Goal: Task Accomplishment & Management: Use online tool/utility

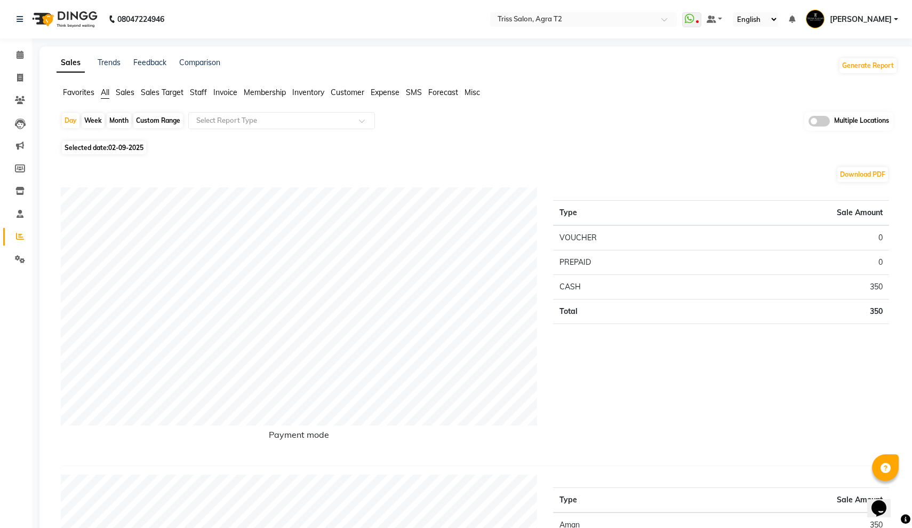
click at [122, 120] on div "Month" at bounding box center [119, 120] width 25 height 15
select select "9"
select select "2025"
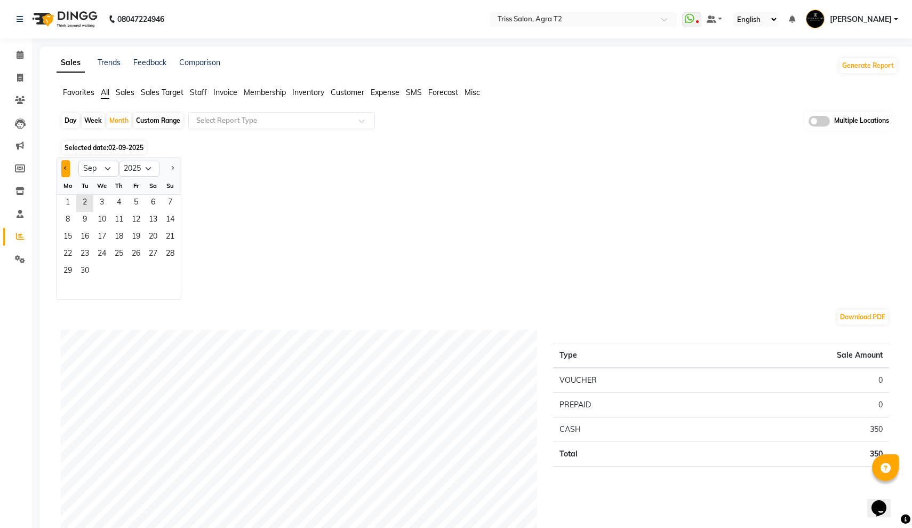
click at [65, 169] on span "Previous month" at bounding box center [66, 168] width 4 height 4
select select "8"
click at [133, 201] on span "1" at bounding box center [135, 203] width 17 height 17
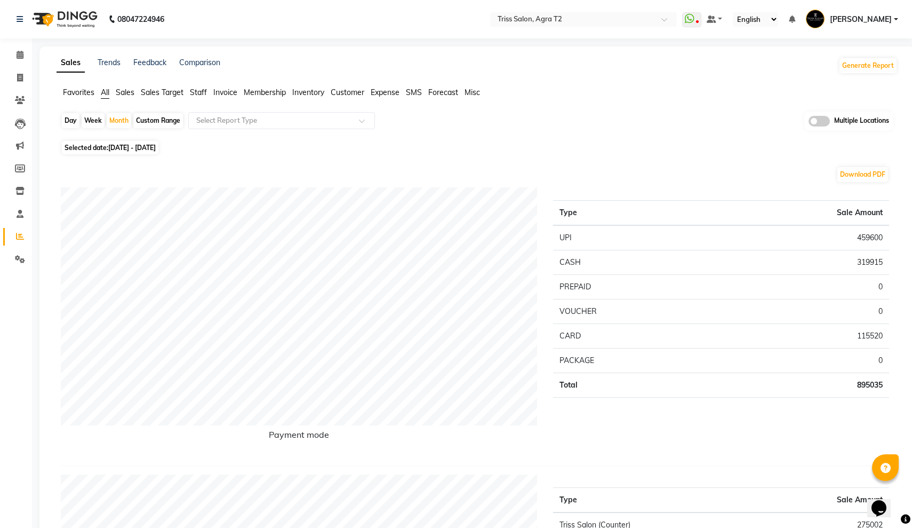
click at [226, 90] on span "Invoice" at bounding box center [225, 92] width 24 height 10
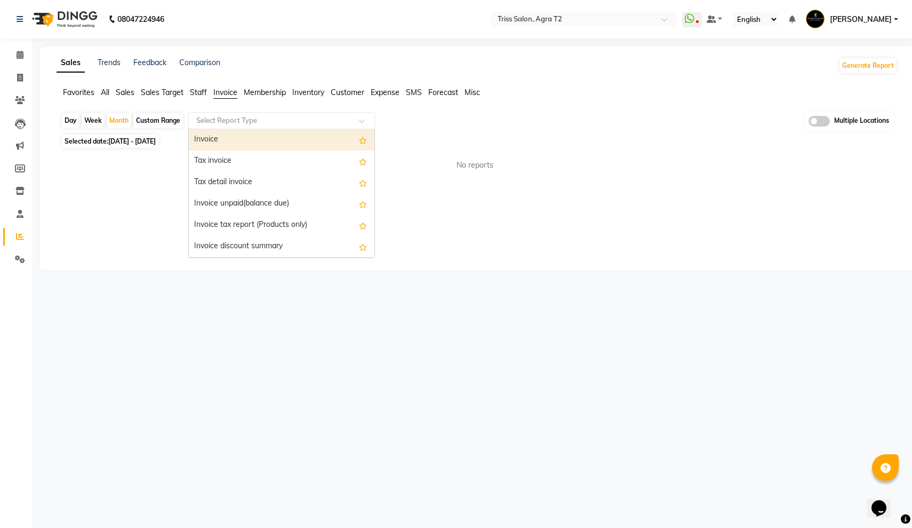
click at [237, 119] on input "text" at bounding box center [271, 120] width 154 height 11
click at [198, 93] on span "Staff" at bounding box center [198, 92] width 17 height 10
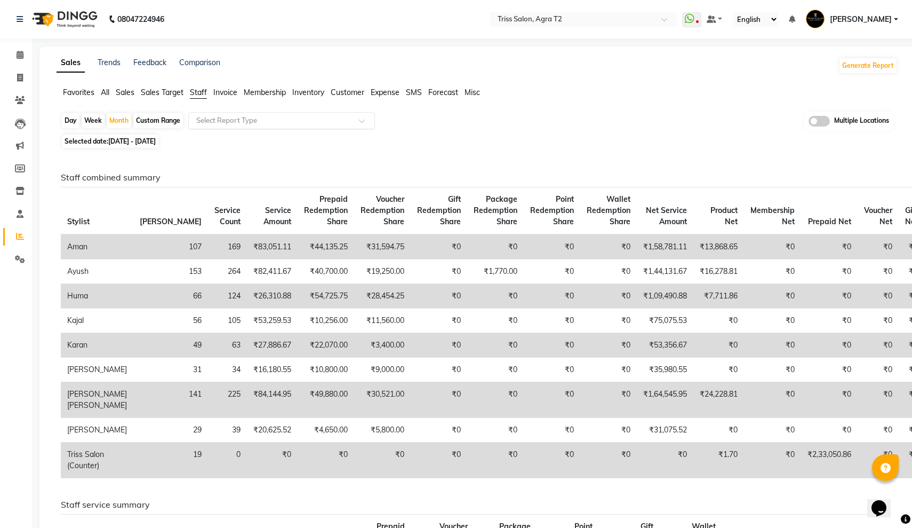
click at [238, 119] on input "text" at bounding box center [271, 120] width 154 height 11
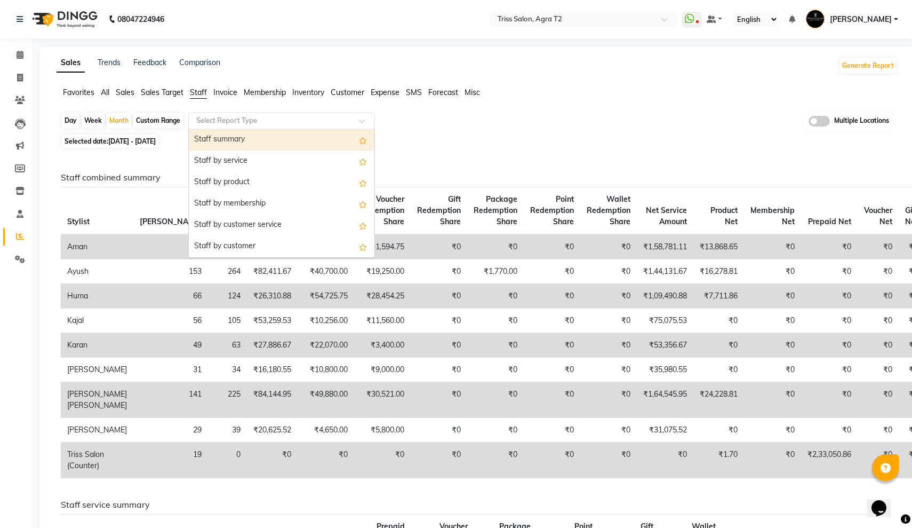
click at [250, 135] on div "Staff summary" at bounding box center [282, 139] width 186 height 21
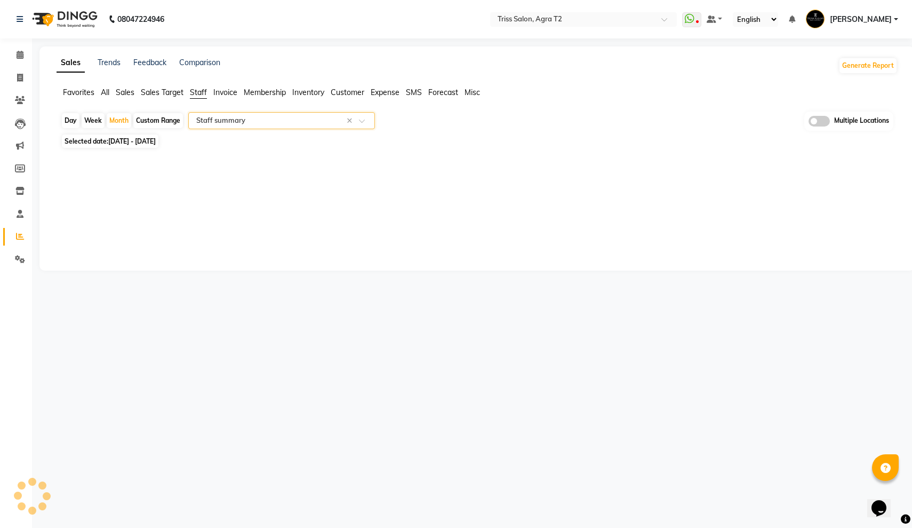
select select "full_report"
select select "csv"
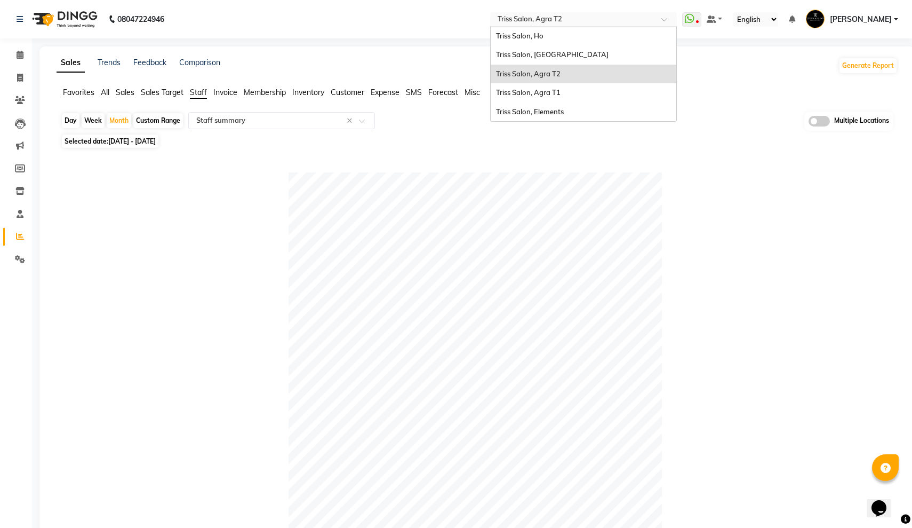
click at [496, 25] on input "text" at bounding box center [573, 20] width 155 height 11
click at [491, 87] on div "Triss Salon, Agra T1" at bounding box center [584, 92] width 186 height 19
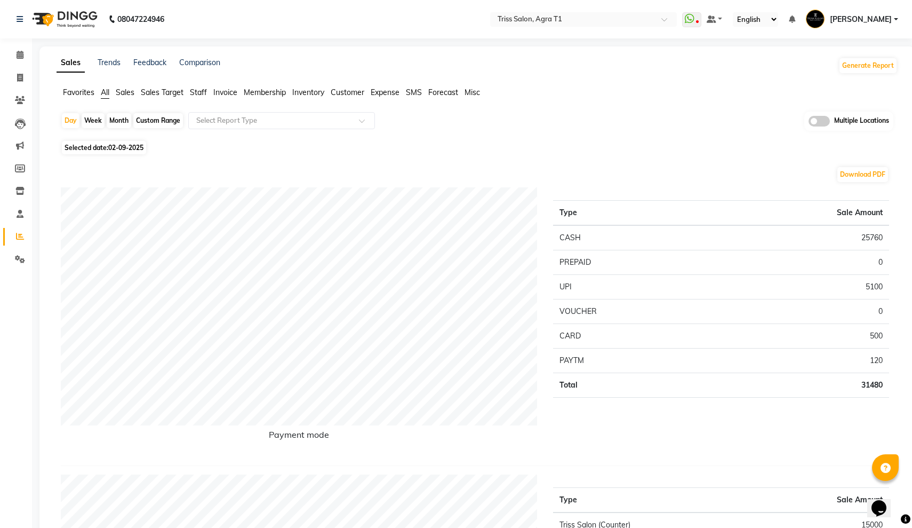
click at [120, 120] on div "Month" at bounding box center [119, 120] width 25 height 15
select select "9"
select select "2025"
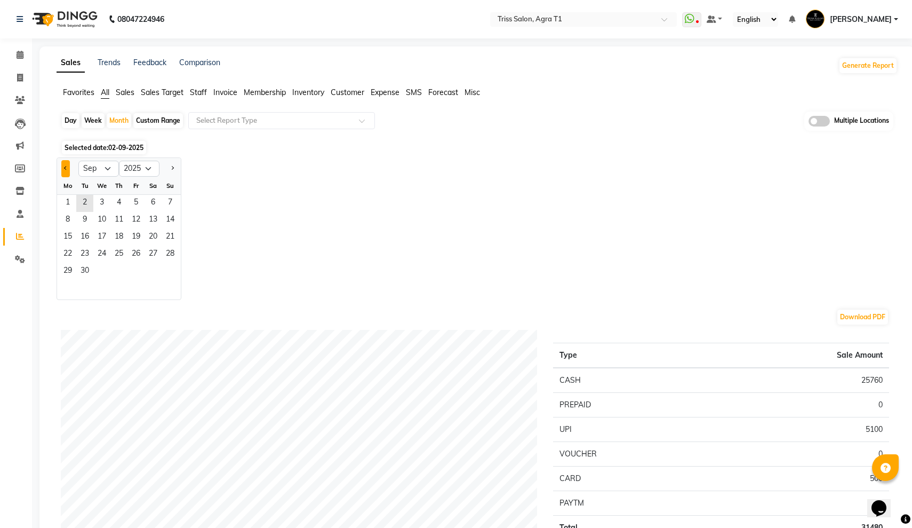
click at [66, 167] on span "Previous month" at bounding box center [66, 168] width 4 height 4
select select "8"
click at [134, 199] on span "1" at bounding box center [135, 203] width 17 height 17
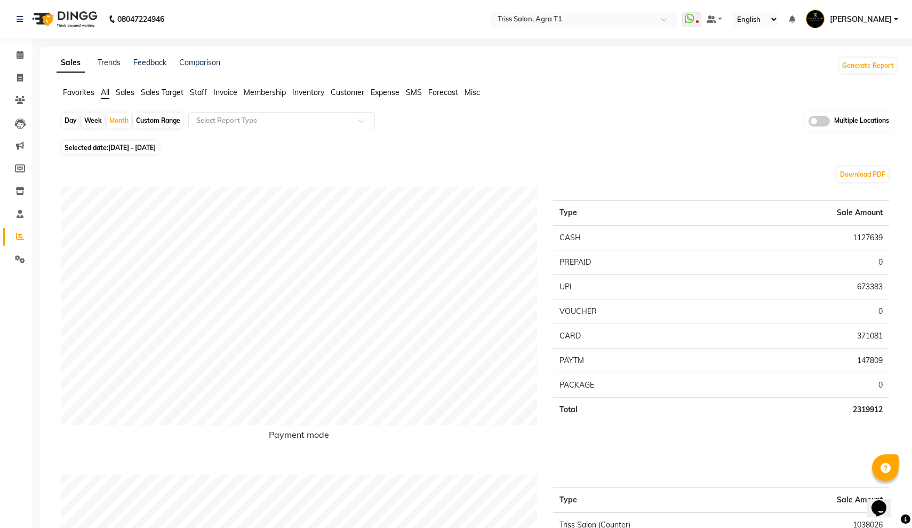
click at [223, 93] on span "Invoice" at bounding box center [225, 92] width 24 height 10
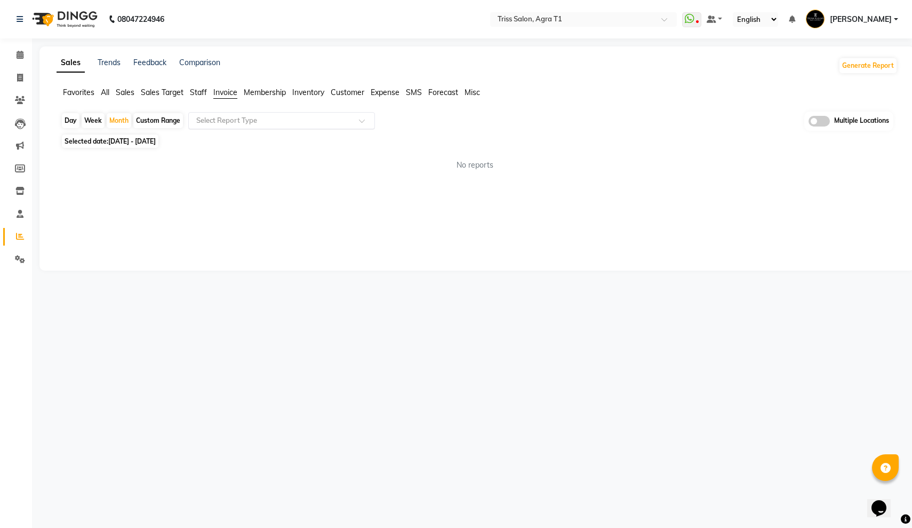
click at [221, 117] on input "text" at bounding box center [271, 120] width 154 height 11
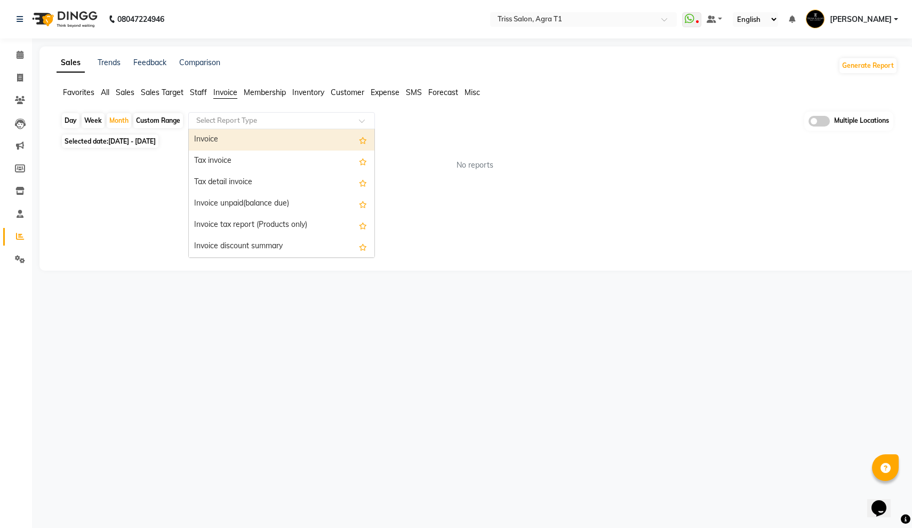
click at [193, 89] on span "Staff" at bounding box center [198, 92] width 17 height 10
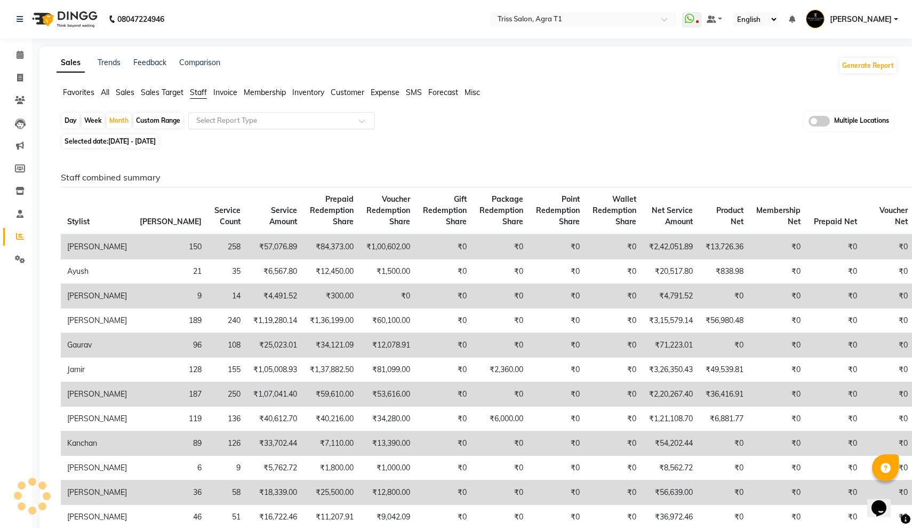
click at [218, 116] on input "text" at bounding box center [271, 120] width 154 height 11
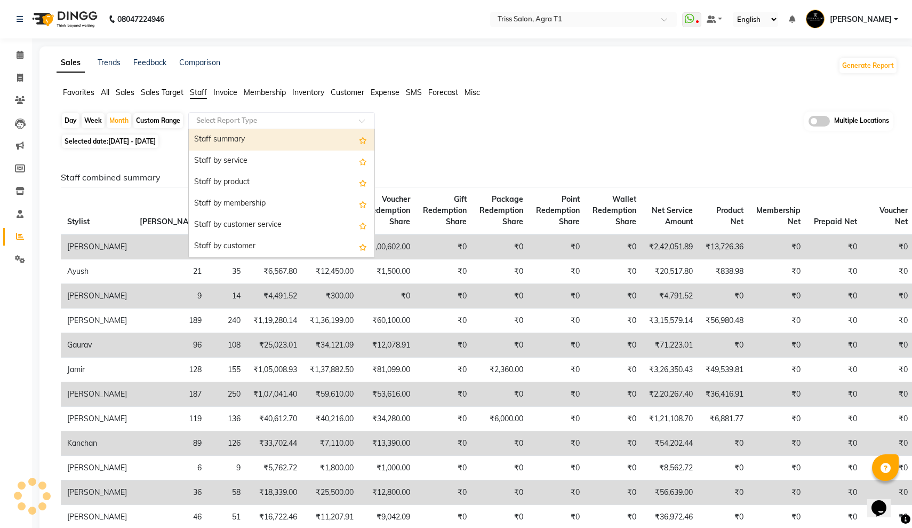
click at [242, 134] on div "Staff summary" at bounding box center [282, 139] width 186 height 21
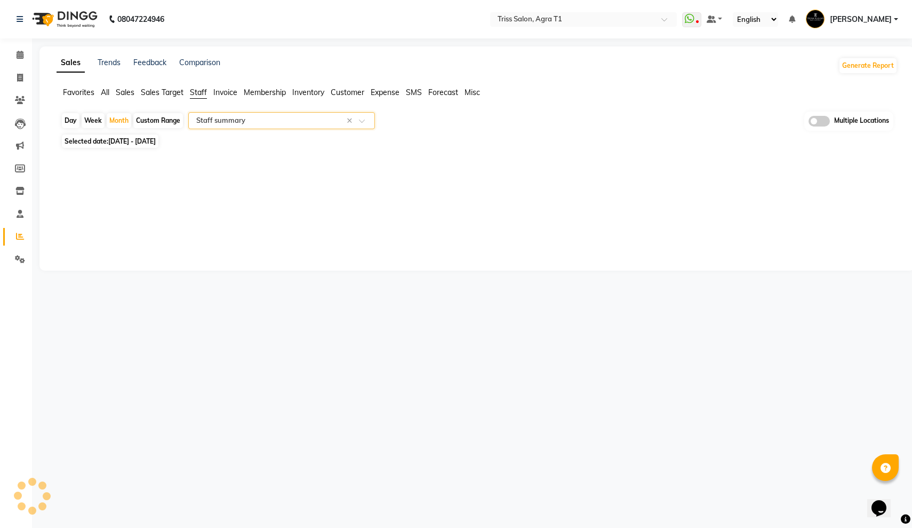
select select "filtered_report"
select select "pdf"
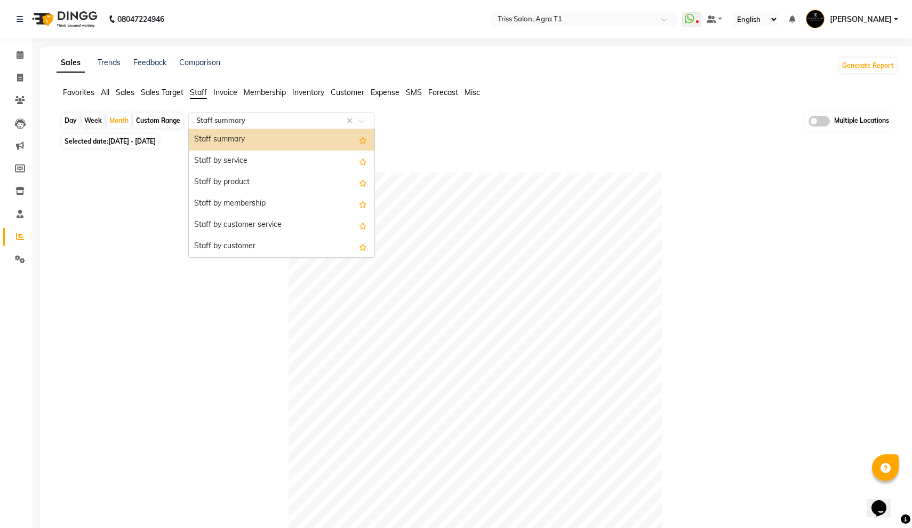
click at [226, 121] on input "text" at bounding box center [271, 120] width 154 height 11
click at [228, 156] on div "Staff by service" at bounding box center [282, 160] width 186 height 21
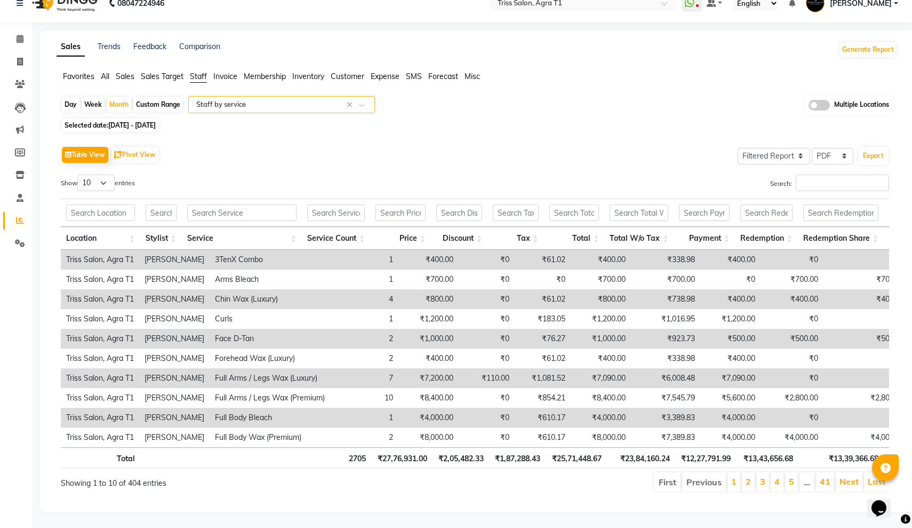
scroll to position [16, 0]
click at [804, 180] on input "Search:" at bounding box center [842, 182] width 93 height 17
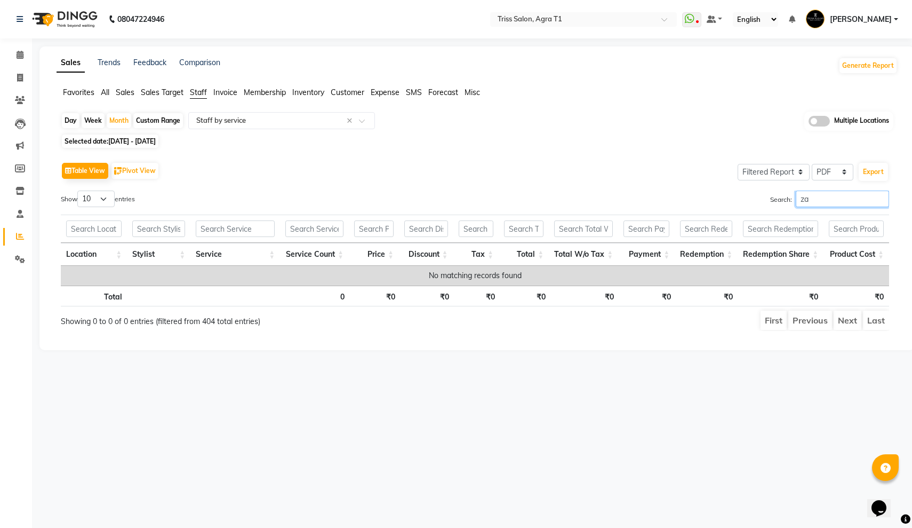
type input "z"
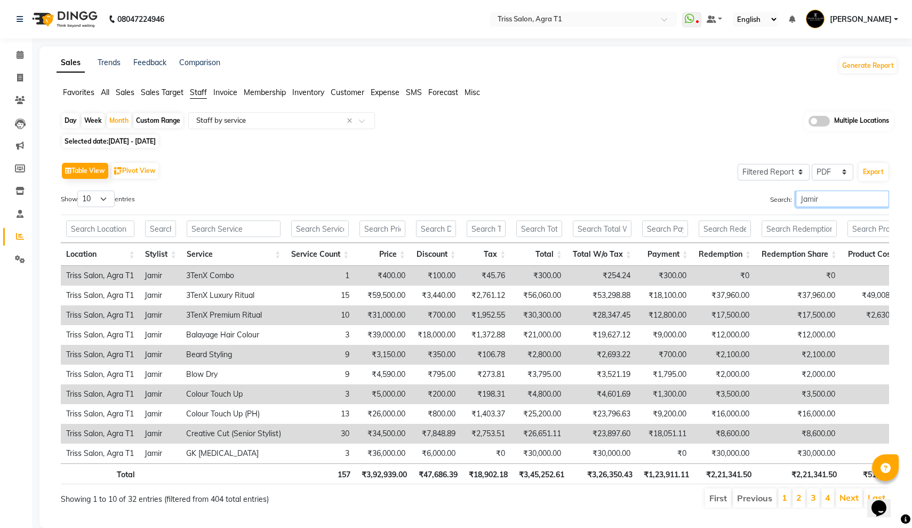
drag, startPoint x: 823, startPoint y: 204, endPoint x: 827, endPoint y: 199, distance: 6.1
click at [827, 199] on input "Jamir" at bounding box center [842, 198] width 93 height 17
type input "Jamir"
click at [21, 230] on span at bounding box center [20, 236] width 19 height 12
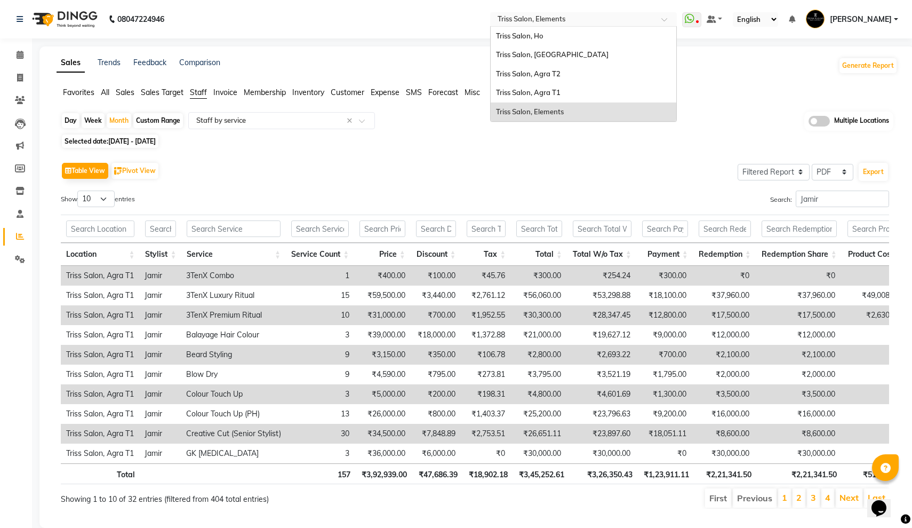
click at [496, 20] on input "text" at bounding box center [573, 20] width 155 height 11
click at [496, 94] on span "Triss Salon, Agra T1" at bounding box center [528, 92] width 65 height 9
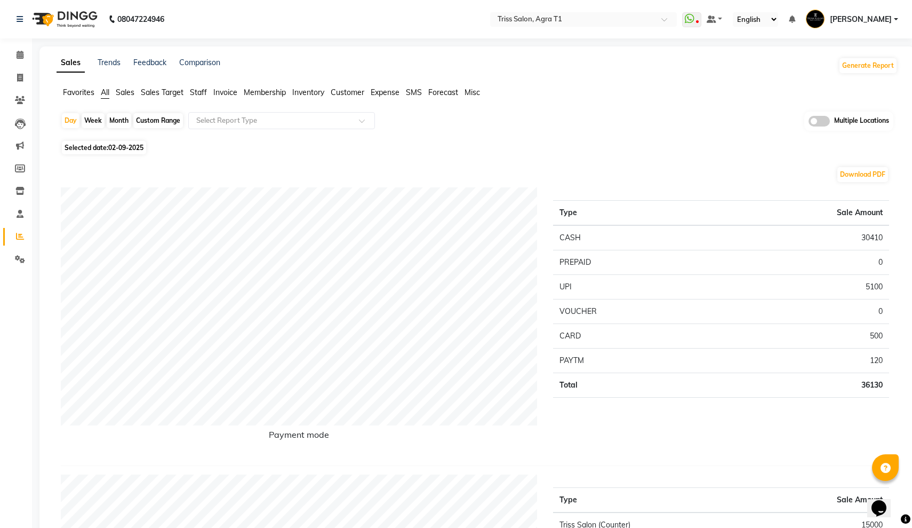
click at [118, 124] on div "Month" at bounding box center [119, 120] width 25 height 15
select select "9"
select select "2025"
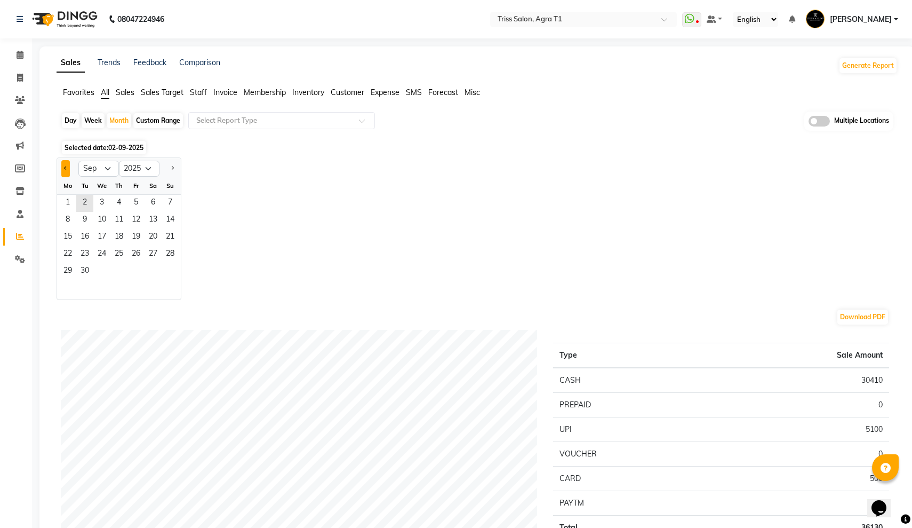
click at [64, 165] on button "Previous month" at bounding box center [65, 168] width 9 height 17
select select "8"
click at [132, 200] on span "1" at bounding box center [135, 203] width 17 height 17
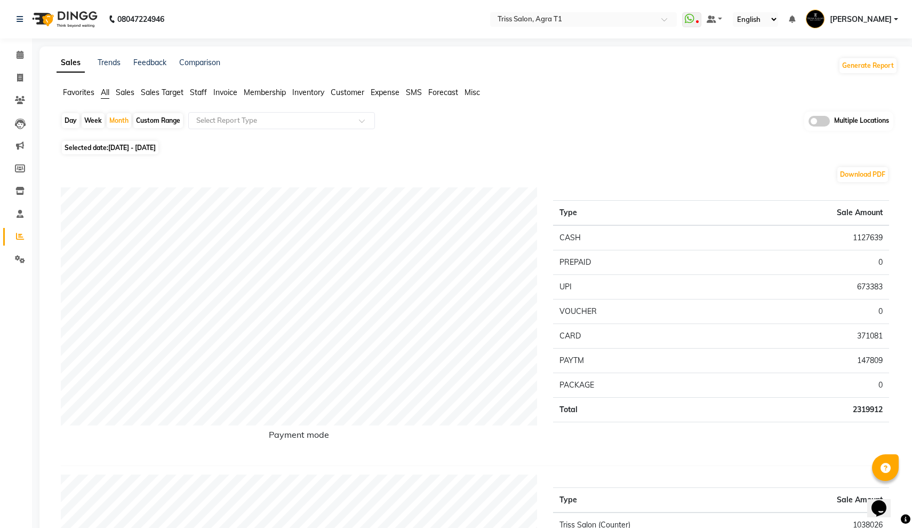
click at [188, 91] on ul "Favorites All Sales Sales Target Staff Invoice Membership Inventory Customer Ex…" at bounding box center [477, 93] width 841 height 12
click at [195, 92] on span "Staff" at bounding box center [198, 92] width 17 height 10
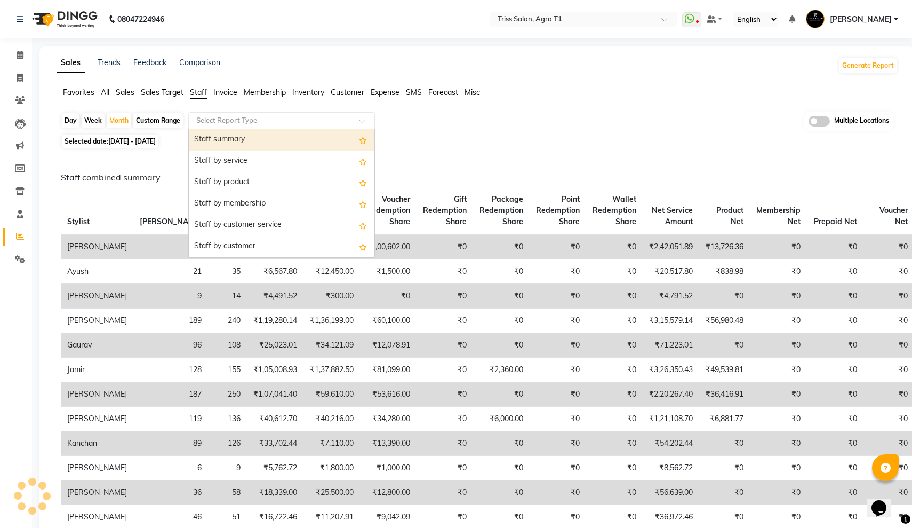
click at [252, 123] on input "text" at bounding box center [271, 120] width 154 height 11
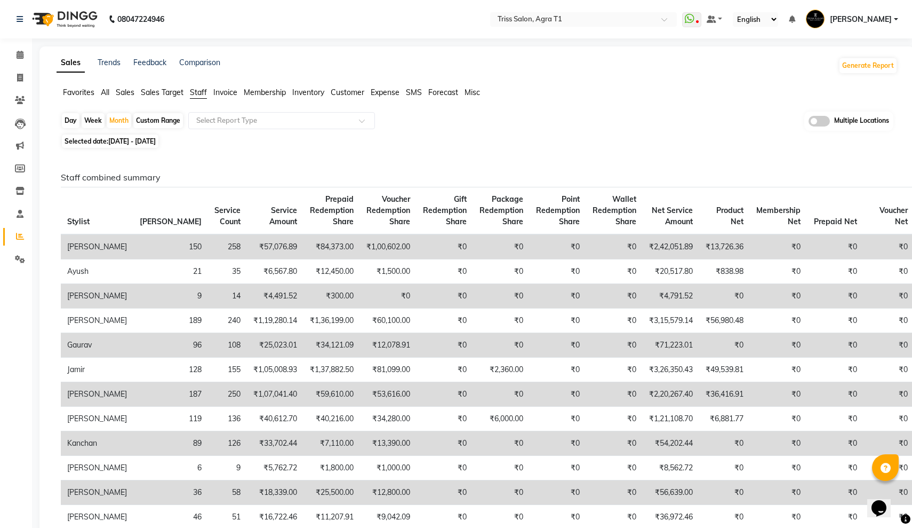
click at [125, 93] on span "Sales" at bounding box center [125, 92] width 19 height 10
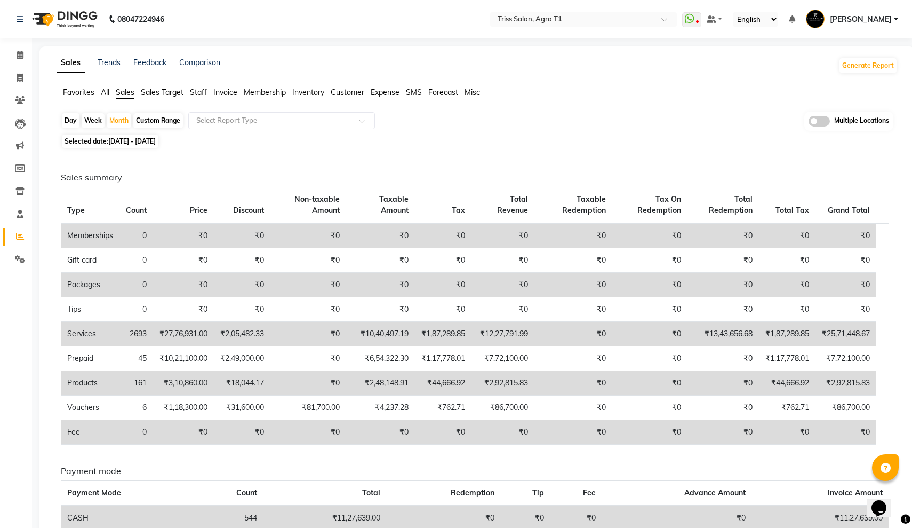
click at [229, 90] on span "Invoice" at bounding box center [225, 92] width 24 height 10
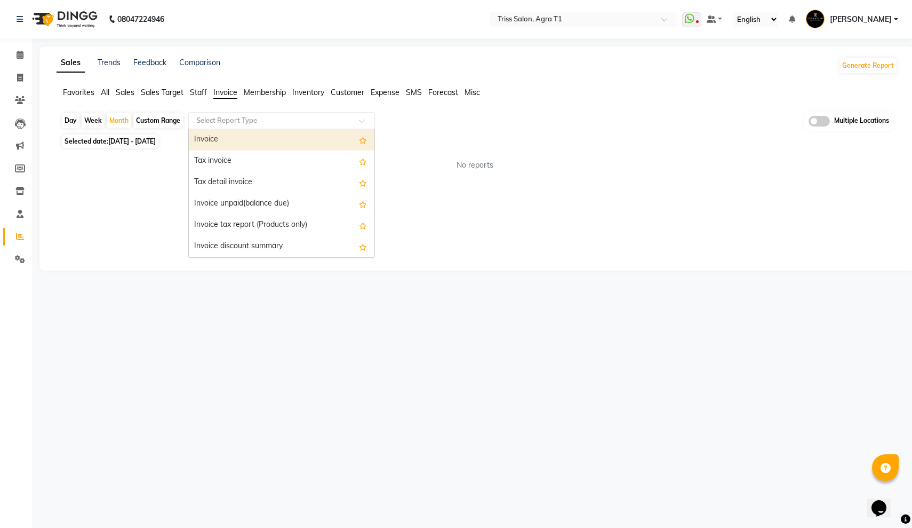
click at [229, 125] on div "Select Report Type" at bounding box center [226, 120] width 61 height 11
drag, startPoint x: 237, startPoint y: 140, endPoint x: 237, endPoint y: 147, distance: 7.0
click at [237, 142] on div "Invoice" at bounding box center [282, 139] width 186 height 21
click at [259, 114] on div "Select Report Type × Invoice ×" at bounding box center [281, 120] width 187 height 17
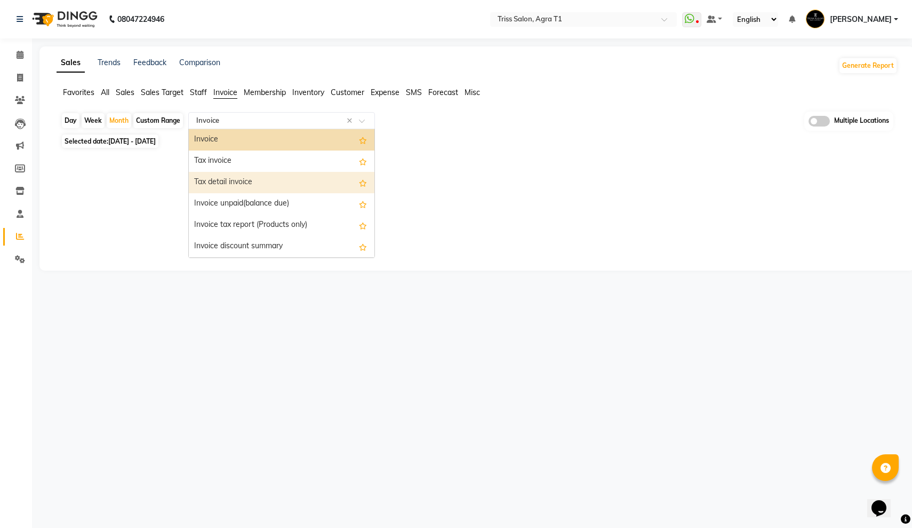
click at [243, 184] on div "Tax detail invoice" at bounding box center [282, 182] width 186 height 21
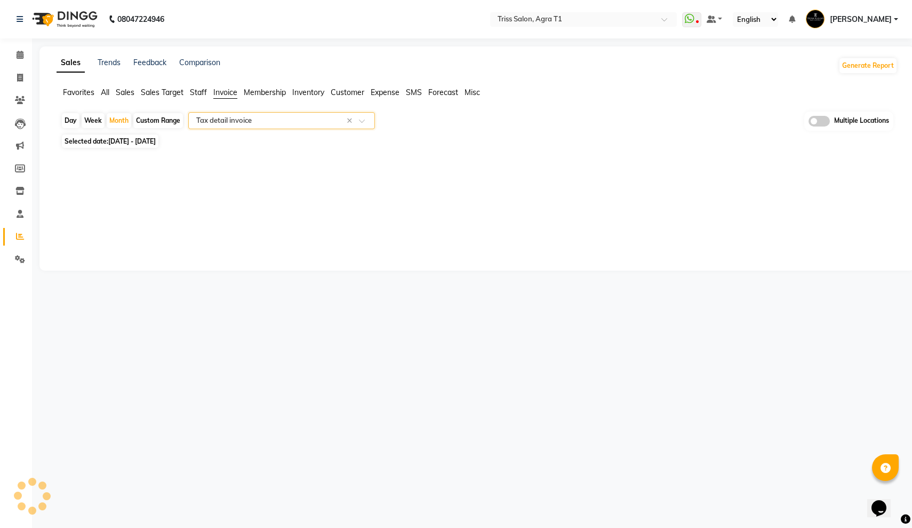
select select "filtered_report"
select select "pdf"
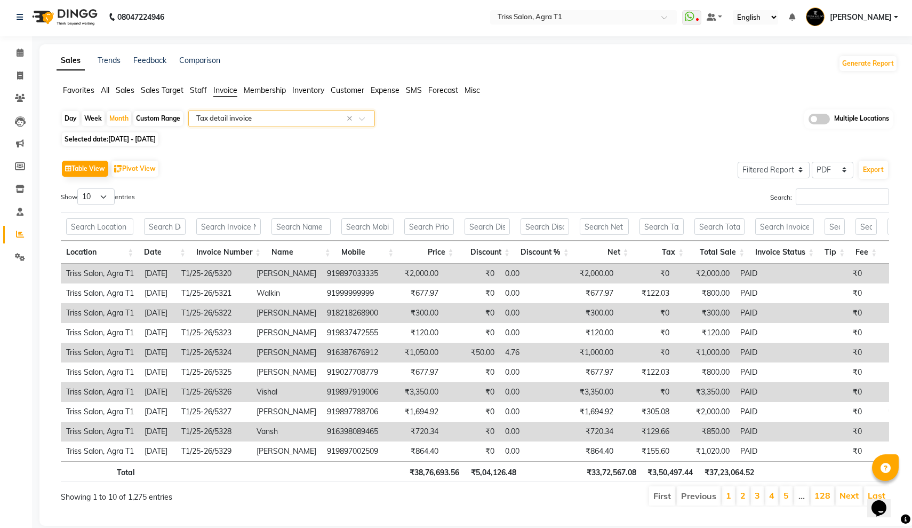
scroll to position [2, 0]
click at [496, 13] on input "text" at bounding box center [573, 18] width 155 height 11
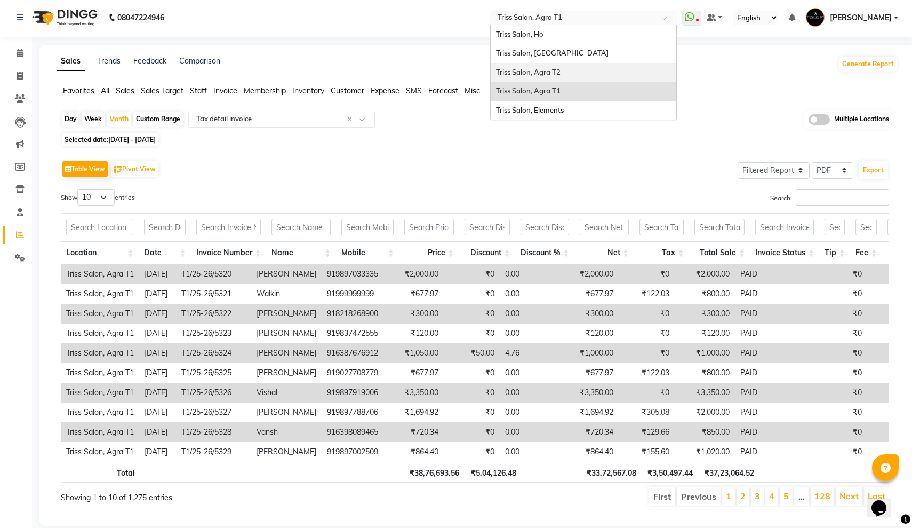
click at [491, 66] on div "Triss Salon, Agra T2" at bounding box center [584, 72] width 186 height 19
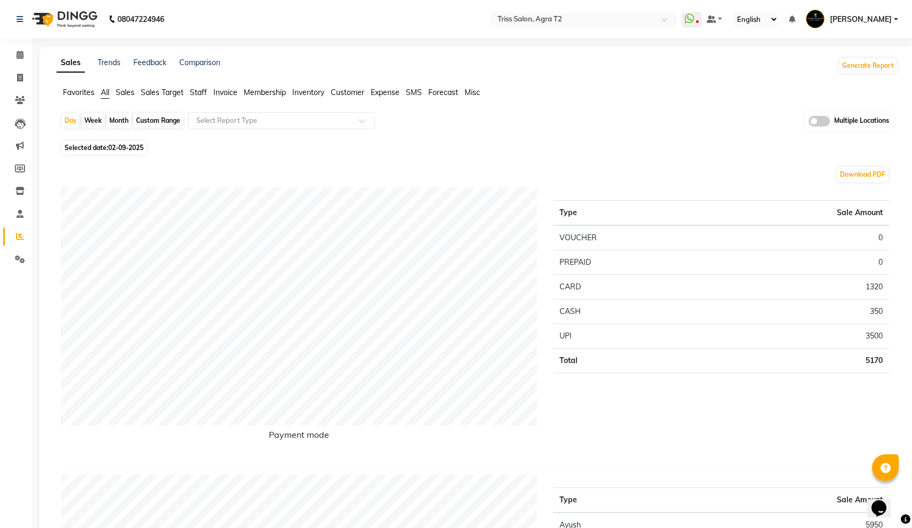
click at [124, 121] on div "Month" at bounding box center [119, 120] width 25 height 15
select select "9"
select select "2025"
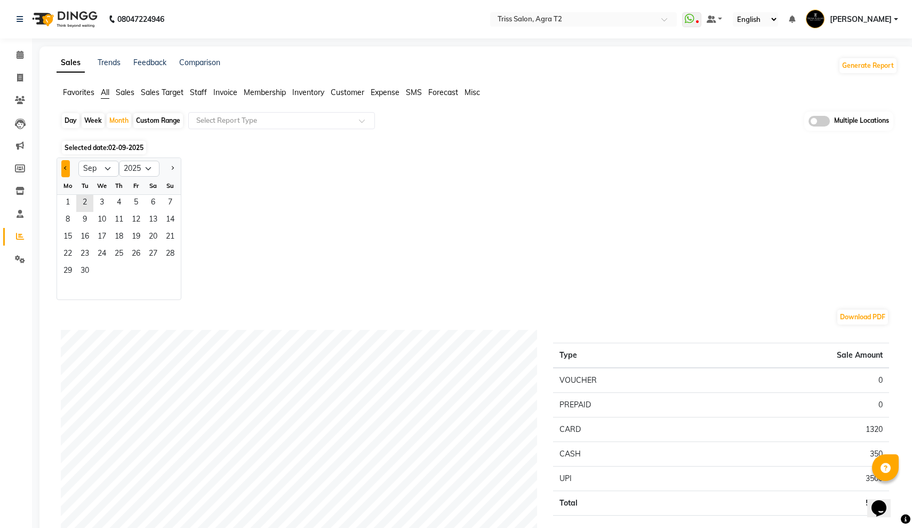
click at [65, 167] on button "Previous month" at bounding box center [65, 168] width 9 height 17
select select "8"
click at [138, 198] on span "1" at bounding box center [135, 203] width 17 height 17
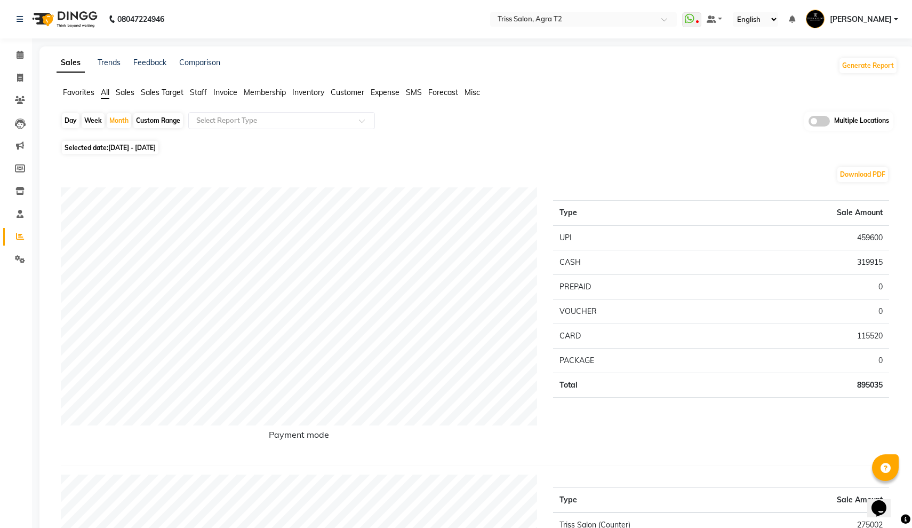
click at [227, 91] on span "Invoice" at bounding box center [225, 92] width 24 height 10
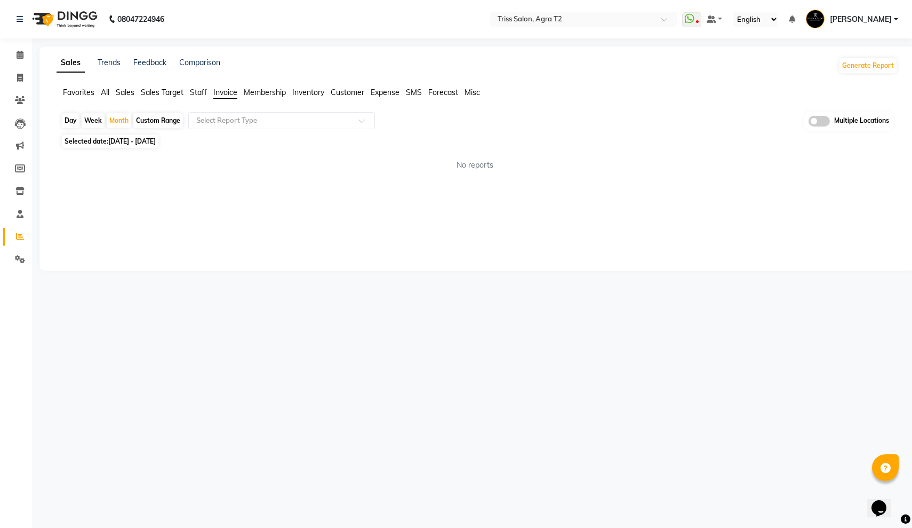
click at [130, 91] on span "Sales" at bounding box center [125, 92] width 19 height 10
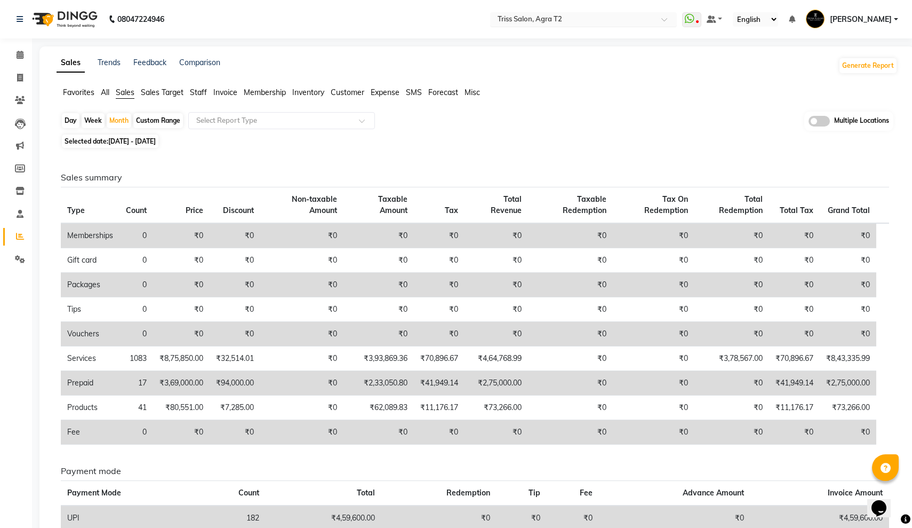
click at [496, 23] on input "text" at bounding box center [573, 20] width 155 height 11
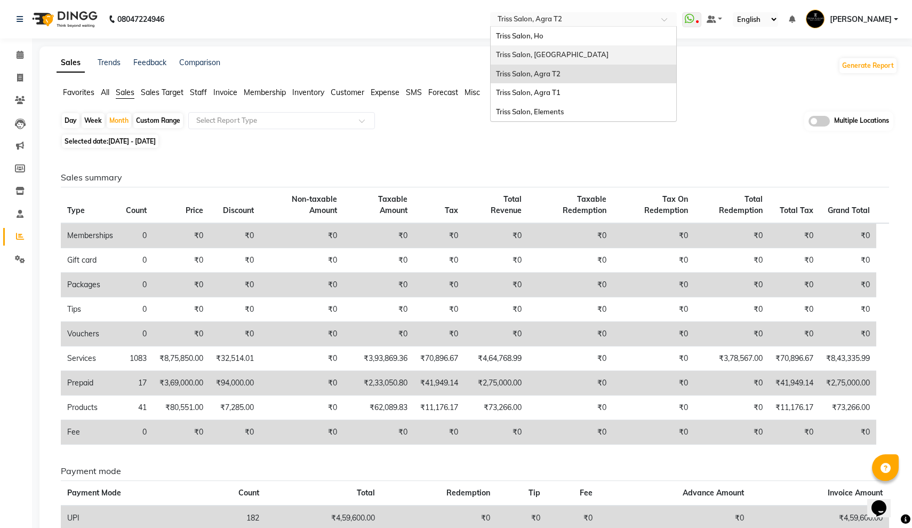
click at [496, 52] on span "Triss Salon, Mathura" at bounding box center [552, 54] width 113 height 9
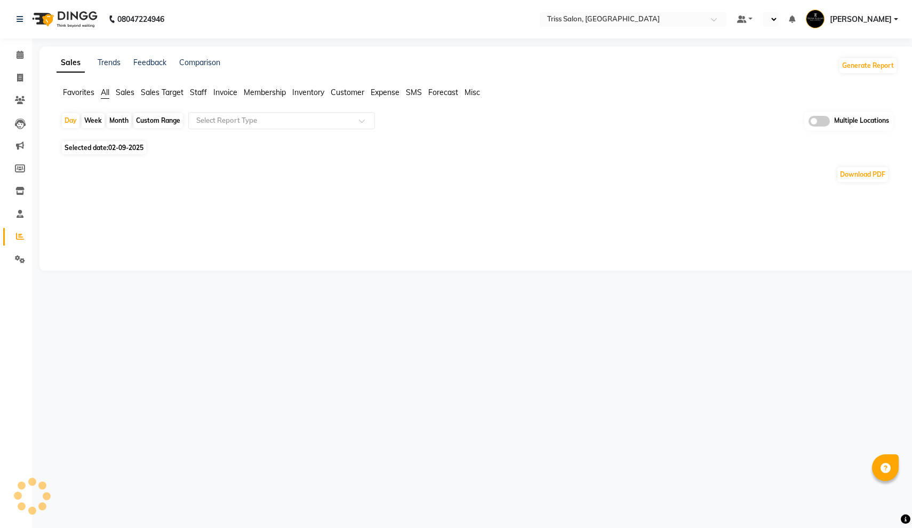
select select "en"
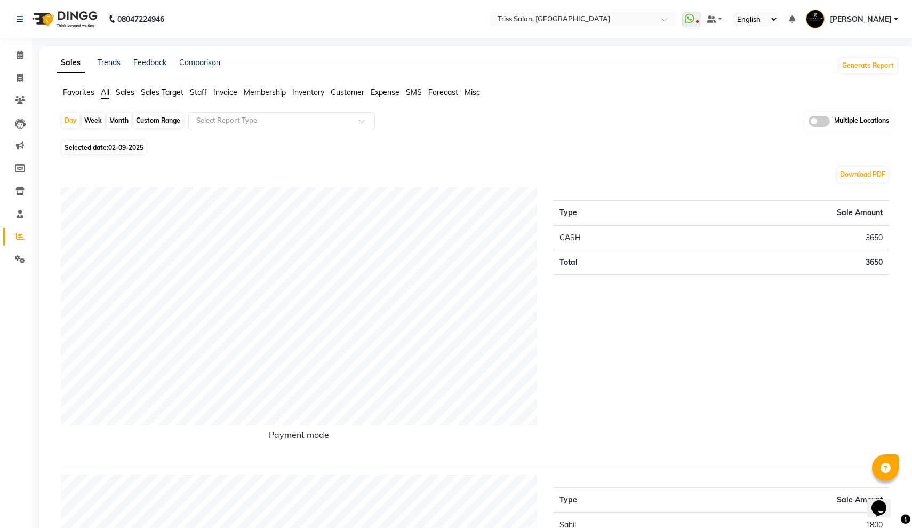
click at [116, 119] on div "Month" at bounding box center [119, 120] width 25 height 15
select select "9"
select select "2025"
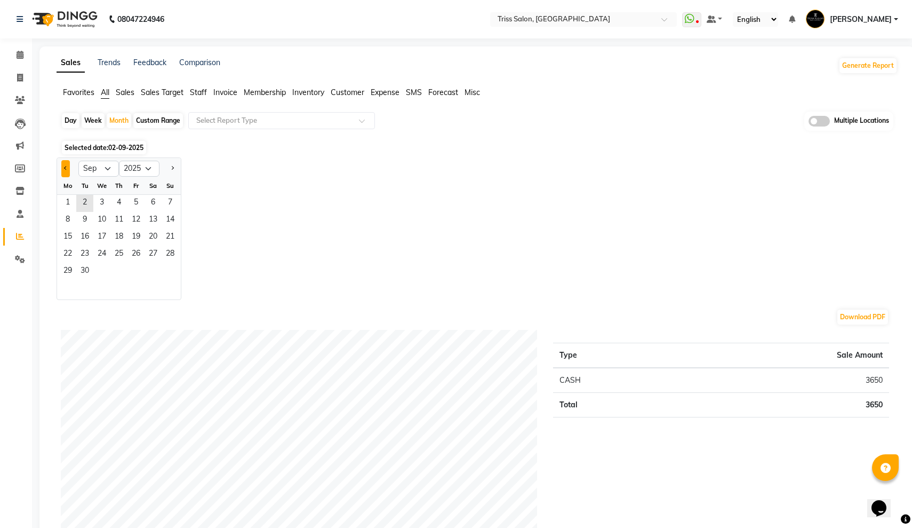
click at [68, 169] on span "Previous month" at bounding box center [66, 168] width 4 height 4
select select "8"
click at [132, 198] on span "1" at bounding box center [135, 203] width 17 height 17
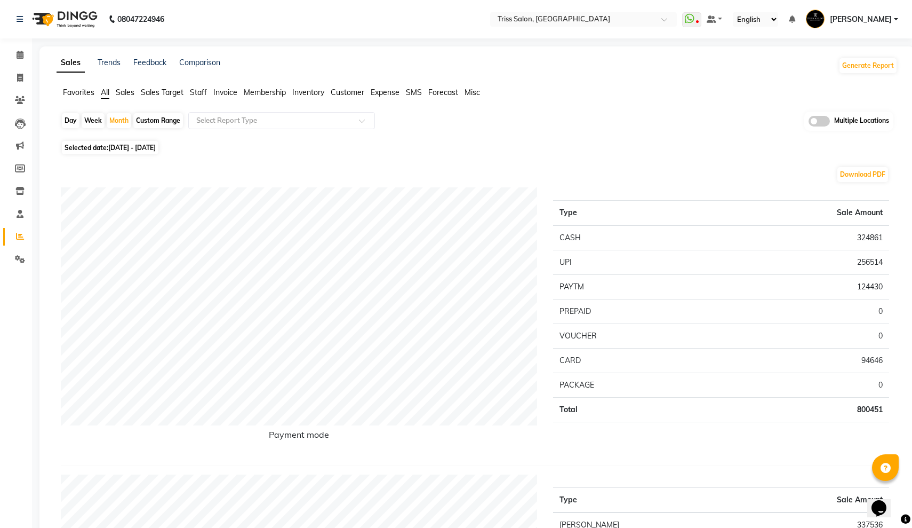
click at [196, 94] on span "Staff" at bounding box center [198, 92] width 17 height 10
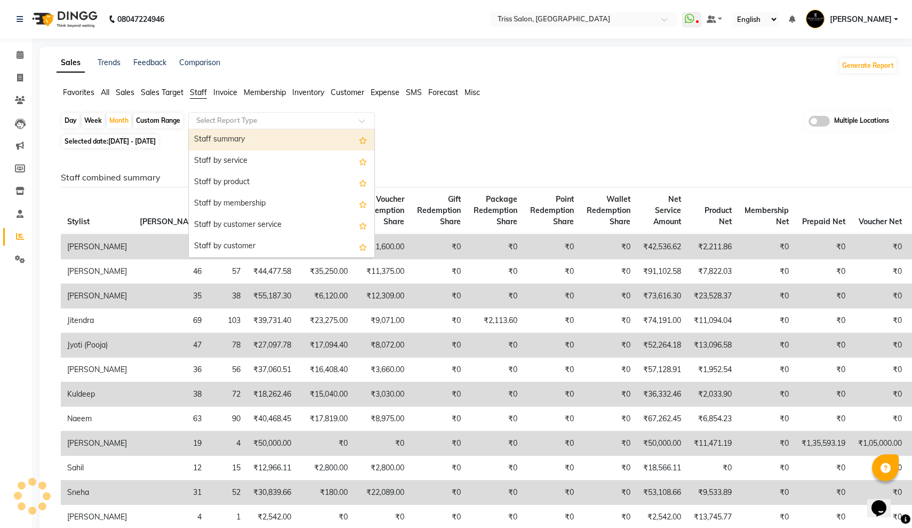
click at [237, 119] on input "text" at bounding box center [271, 120] width 154 height 11
click at [234, 140] on div "Staff summary" at bounding box center [282, 139] width 186 height 21
select select "full_report"
select select "csv"
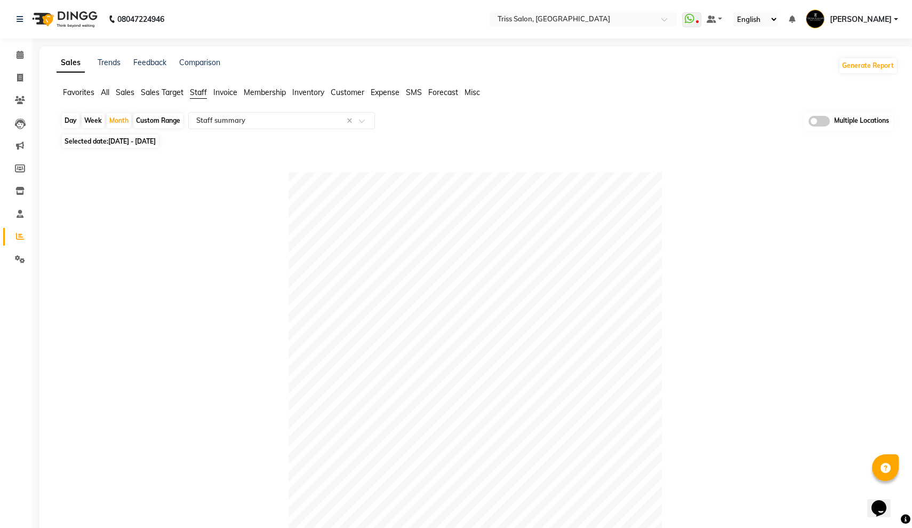
click at [126, 92] on span "Sales" at bounding box center [125, 92] width 19 height 10
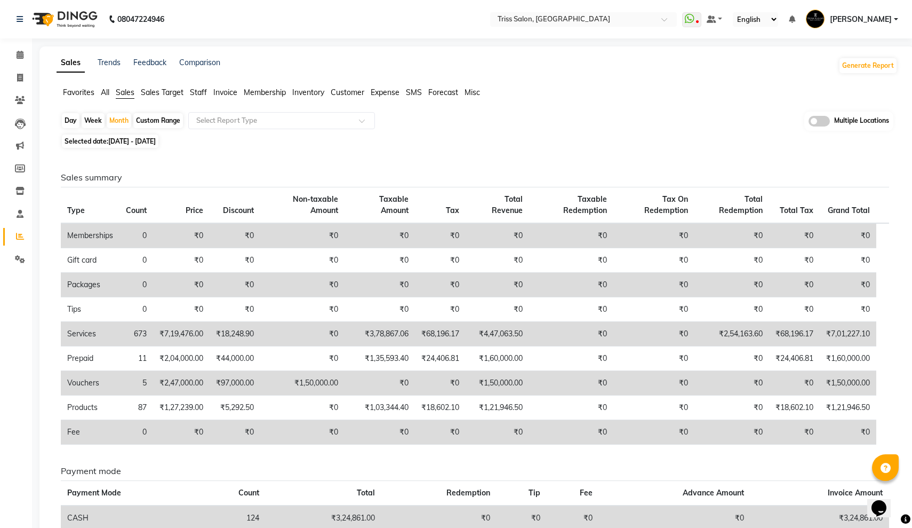
click at [226, 93] on span "Invoice" at bounding box center [225, 92] width 24 height 10
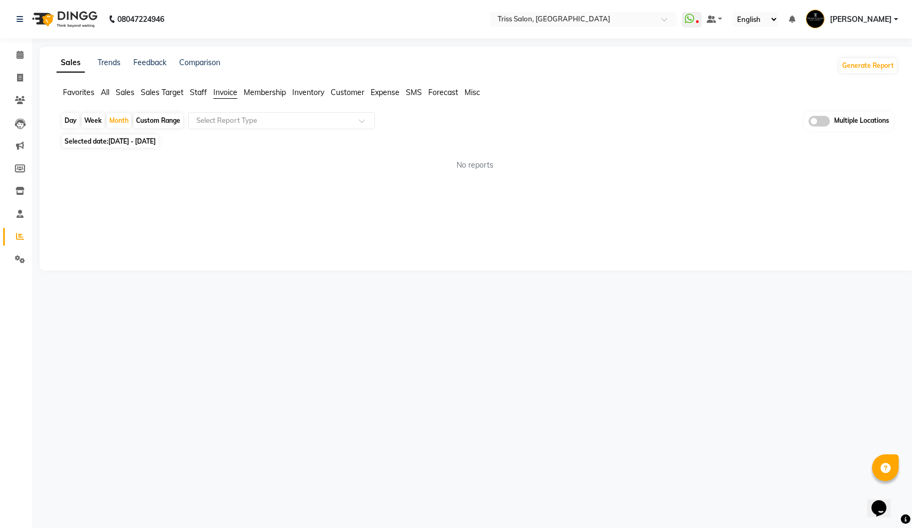
click at [254, 131] on div "Day Week Month Custom Range Select Report Type Multiple Locations Selected date…" at bounding box center [477, 145] width 841 height 68
click at [268, 129] on div "Day Week Month Custom Range Select Report Type Multiple Locations" at bounding box center [477, 121] width 833 height 20
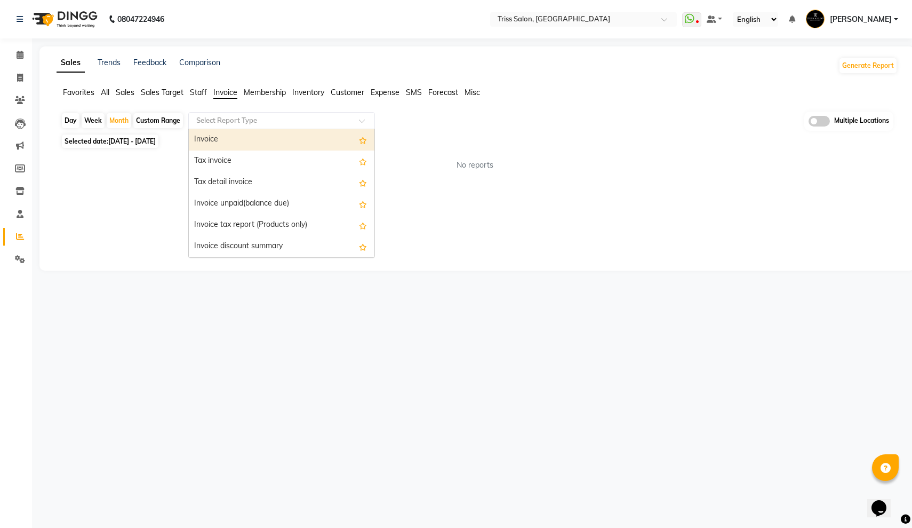
click at [293, 116] on input "text" at bounding box center [271, 120] width 154 height 11
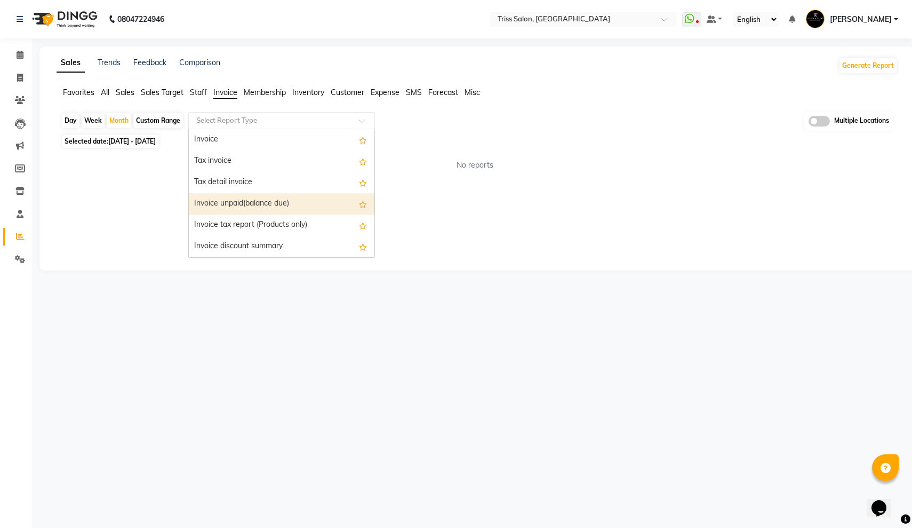
click at [295, 199] on div "Invoice unpaid(balance due)" at bounding box center [282, 203] width 186 height 21
select select "full_report"
select select "csv"
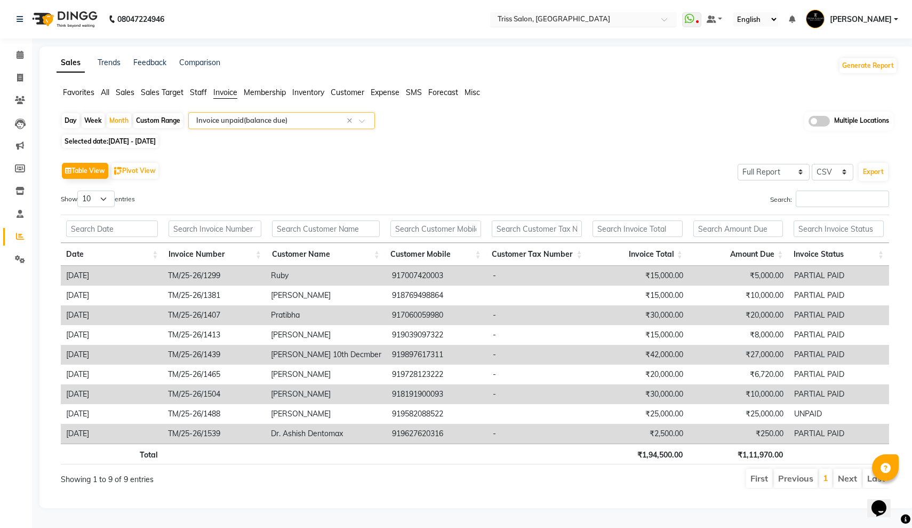
click at [496, 19] on input "text" at bounding box center [573, 20] width 155 height 11
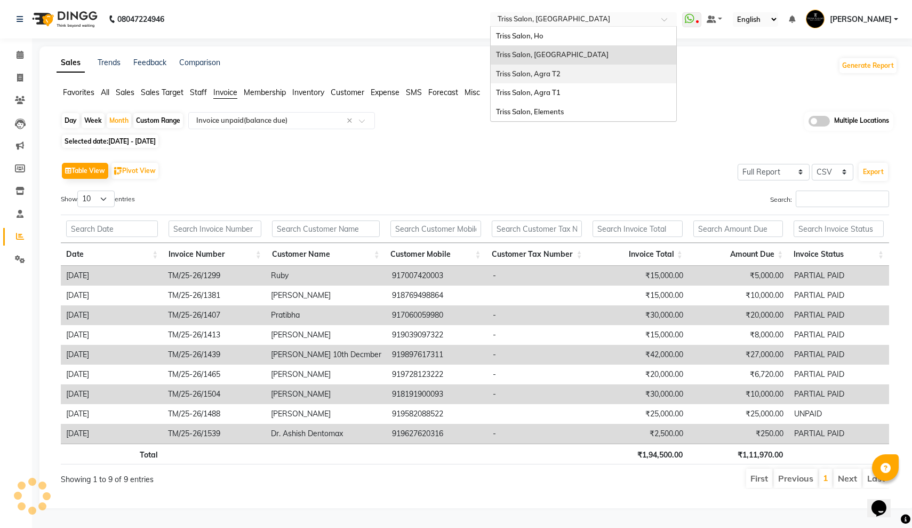
click at [491, 83] on div "Triss Salon, Agra T1" at bounding box center [584, 92] width 186 height 19
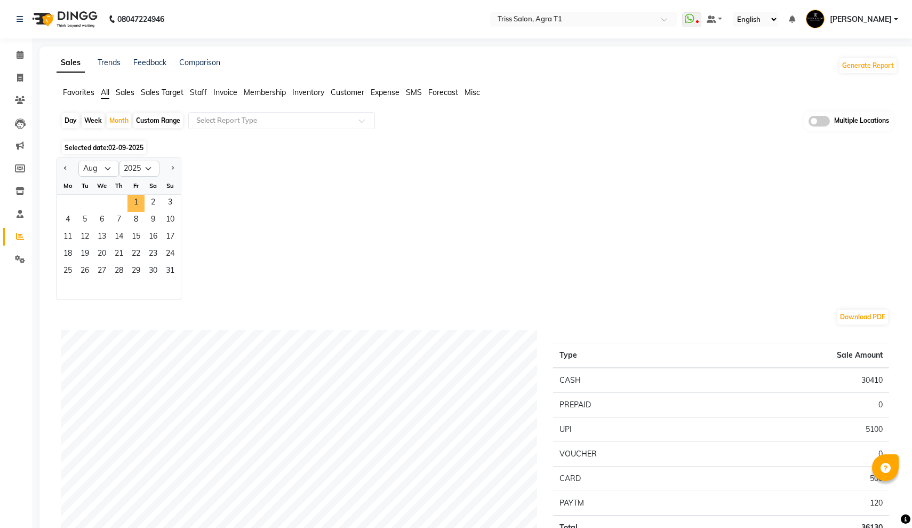
select select "8"
select select "2025"
click at [135, 198] on span "1" at bounding box center [135, 203] width 17 height 17
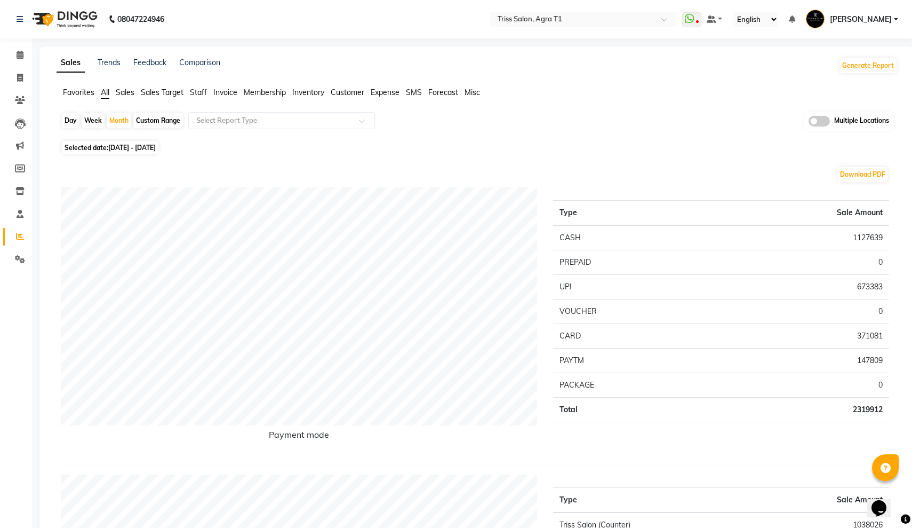
click at [230, 92] on span "Invoice" at bounding box center [225, 92] width 24 height 10
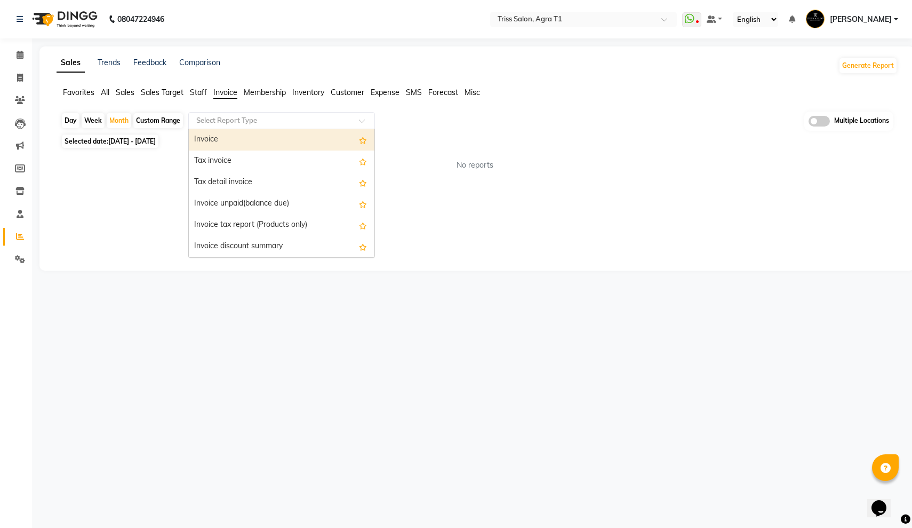
click at [254, 118] on input "text" at bounding box center [271, 120] width 154 height 11
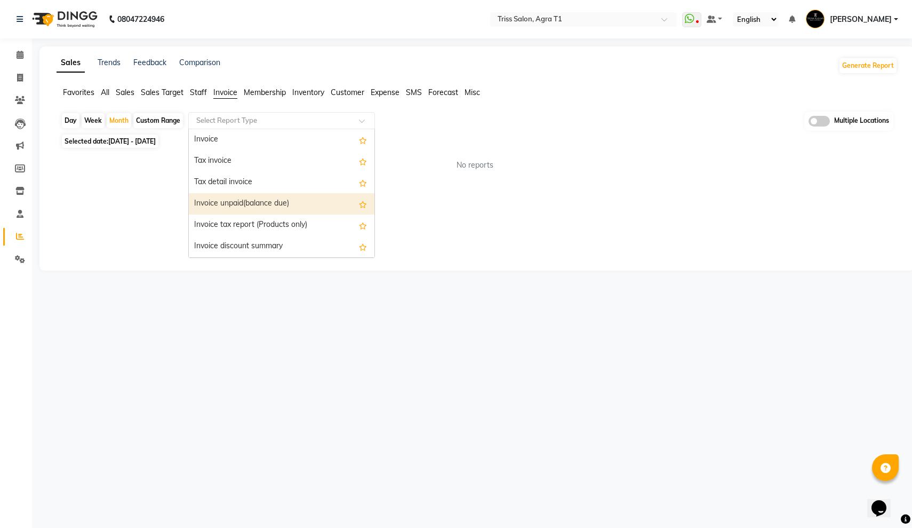
click at [269, 199] on div "Invoice unpaid(balance due)" at bounding box center [282, 203] width 186 height 21
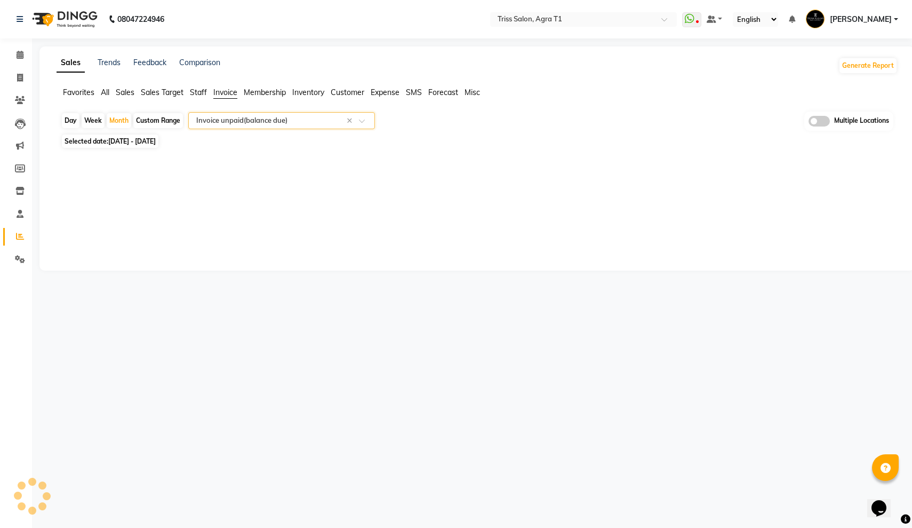
select select "filtered_report"
select select "pdf"
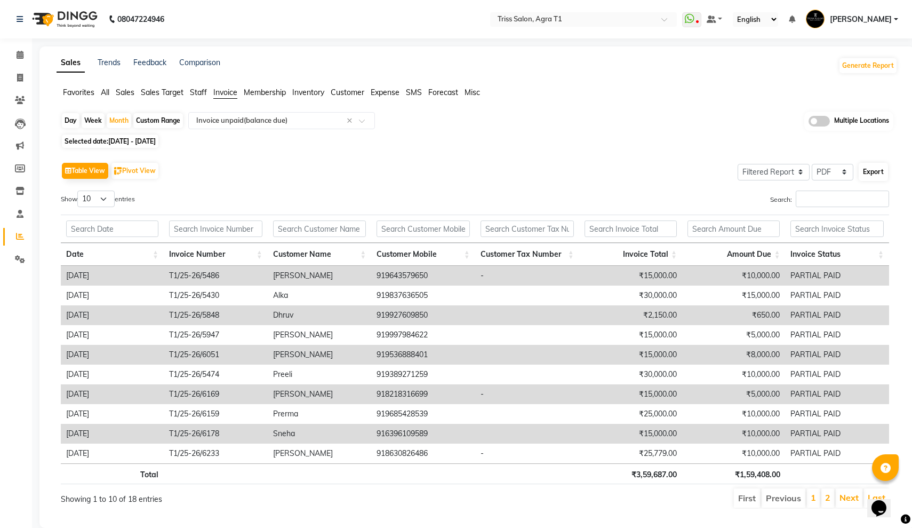
click at [868, 170] on button "Export" at bounding box center [873, 172] width 29 height 18
select select "sans-serif"
select select "12px"
select select "template_1"
select select "A4"
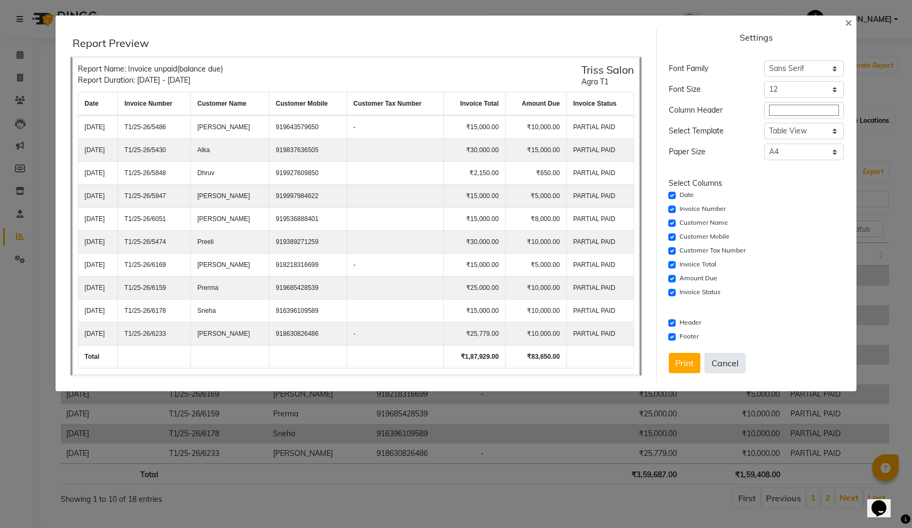
click at [715, 361] on button "Cancel" at bounding box center [725, 363] width 41 height 20
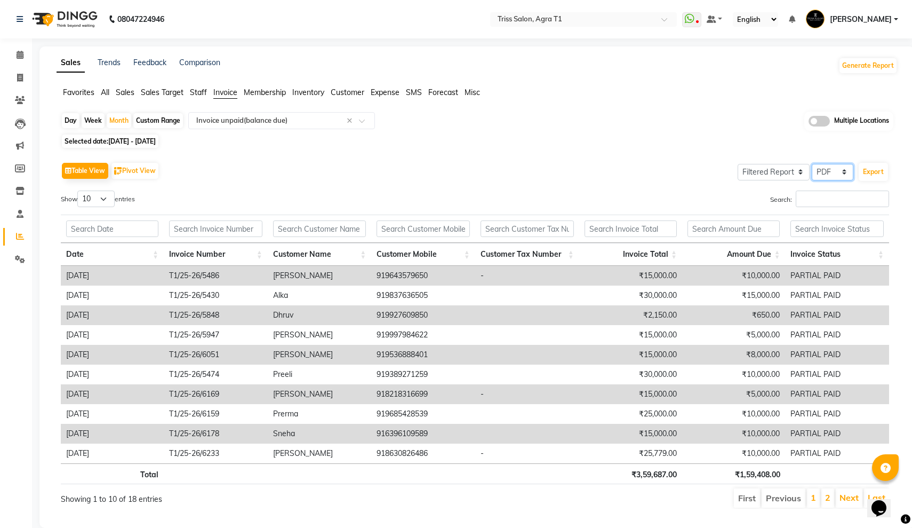
select select "csv"
click at [872, 171] on button "Export" at bounding box center [873, 172] width 29 height 18
click at [528, 133] on div "Day Week Month Custom Range Select Report Type × Invoice unpaid(balance due) × …" at bounding box center [477, 313] width 841 height 405
click at [117, 118] on div "Month" at bounding box center [119, 120] width 25 height 15
select select "8"
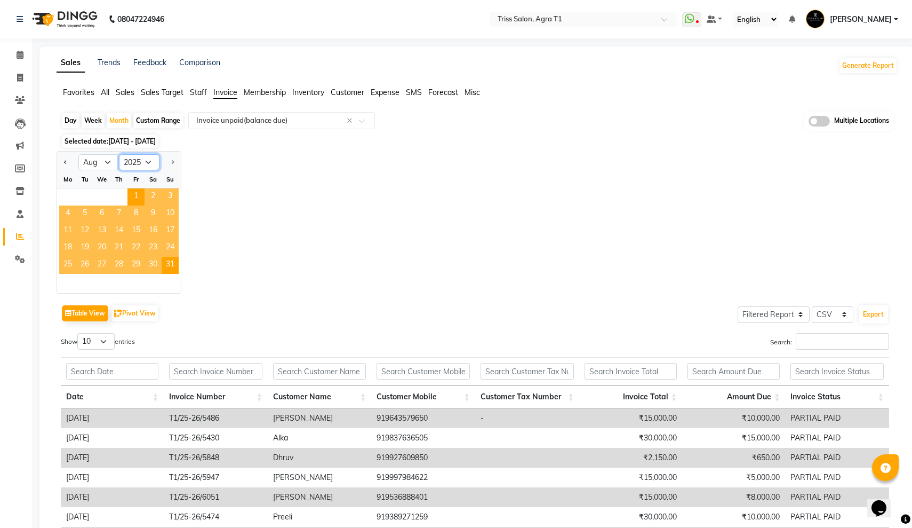
select select "2024"
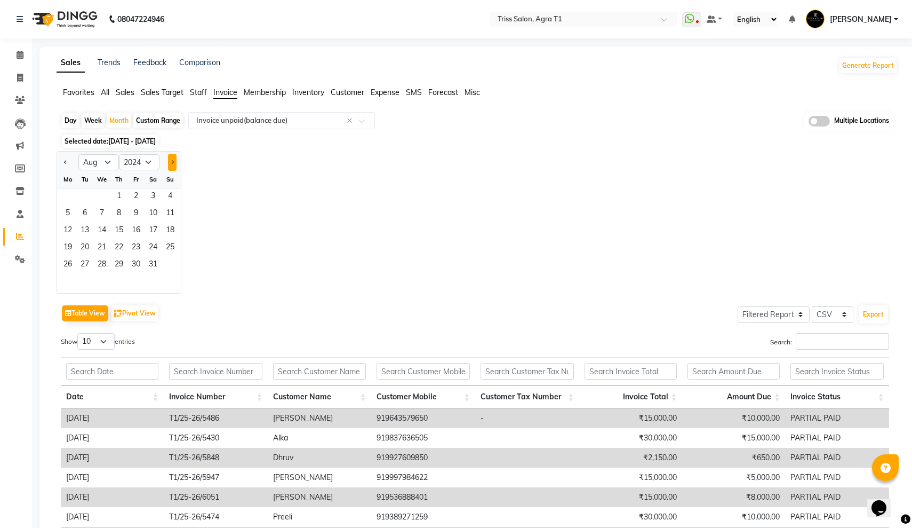
click at [171, 158] on button "Next month" at bounding box center [172, 162] width 9 height 17
select select "9"
click at [89, 249] on span "17" at bounding box center [84, 248] width 17 height 17
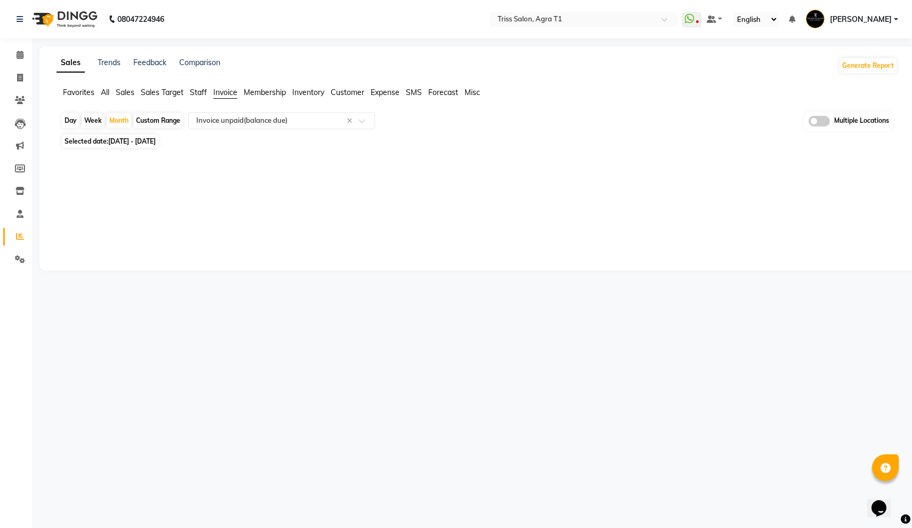
click at [147, 124] on div "Custom Range" at bounding box center [158, 120] width 50 height 15
select select "9"
select select "2024"
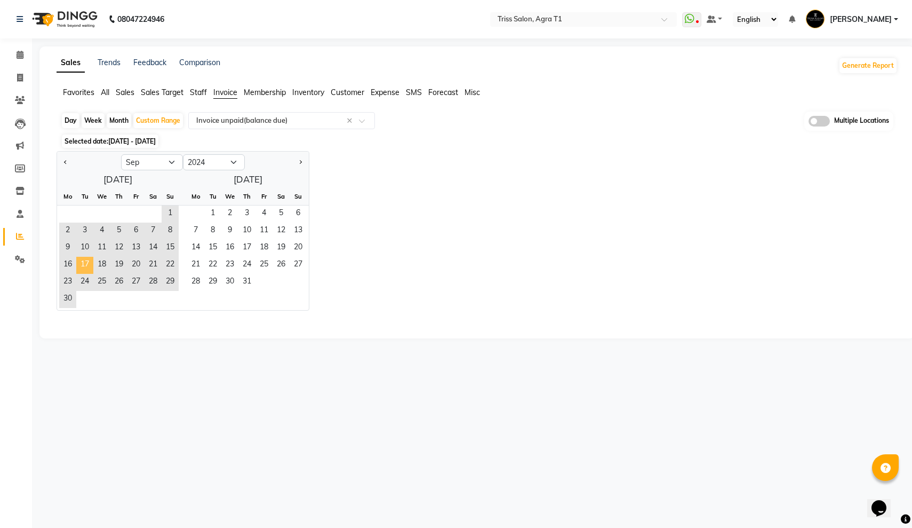
click at [89, 262] on span "17" at bounding box center [84, 265] width 17 height 17
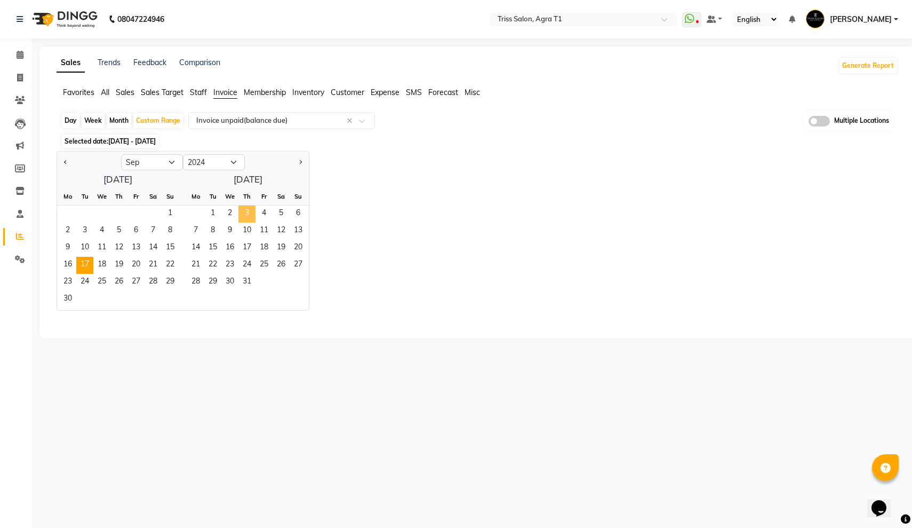
click at [248, 212] on span "3" at bounding box center [246, 213] width 17 height 17
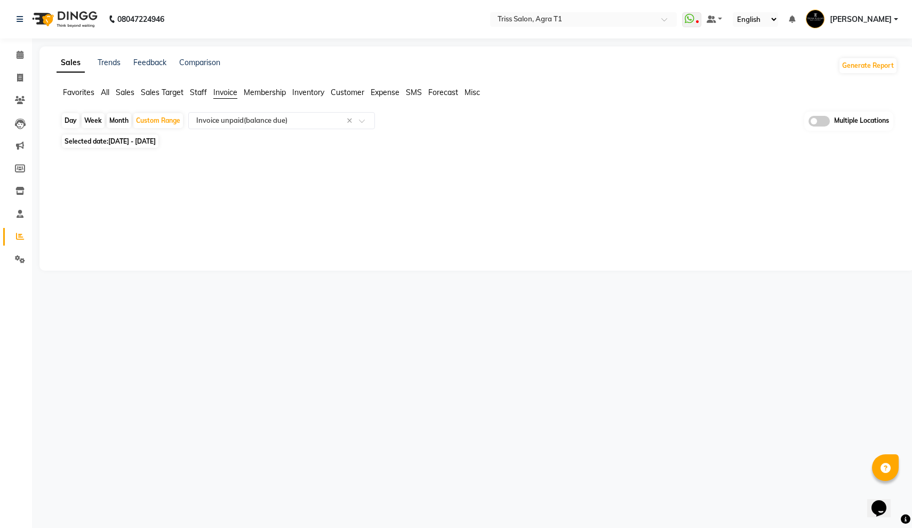
click at [122, 94] on span "Sales" at bounding box center [125, 92] width 19 height 10
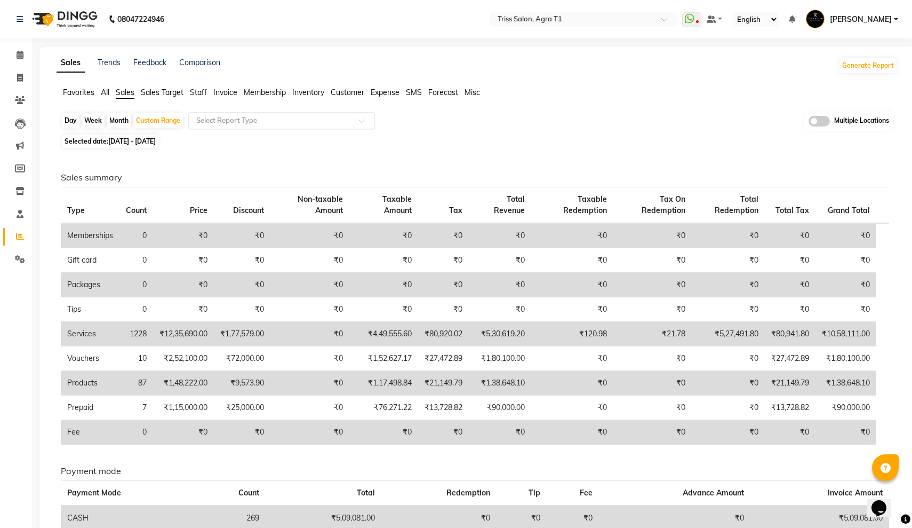
click at [210, 117] on input "text" at bounding box center [271, 120] width 154 height 11
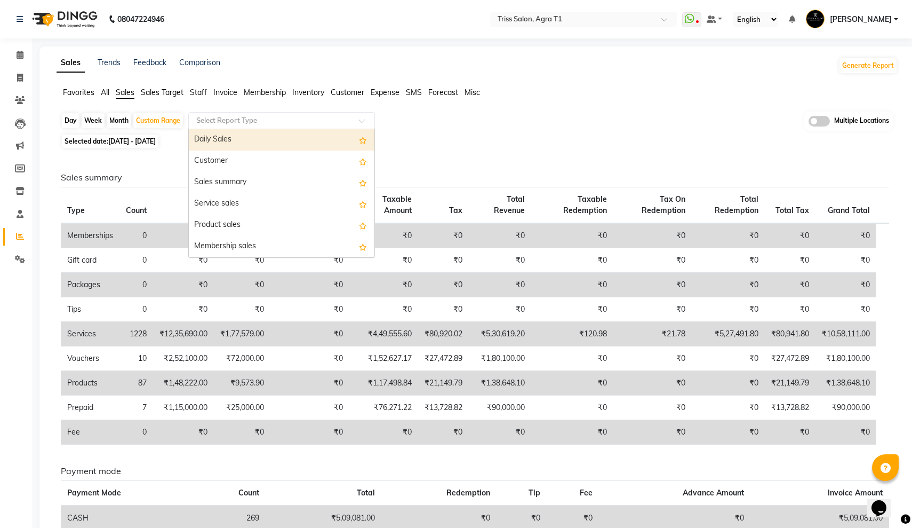
click at [236, 142] on div "Daily Sales" at bounding box center [282, 139] width 186 height 21
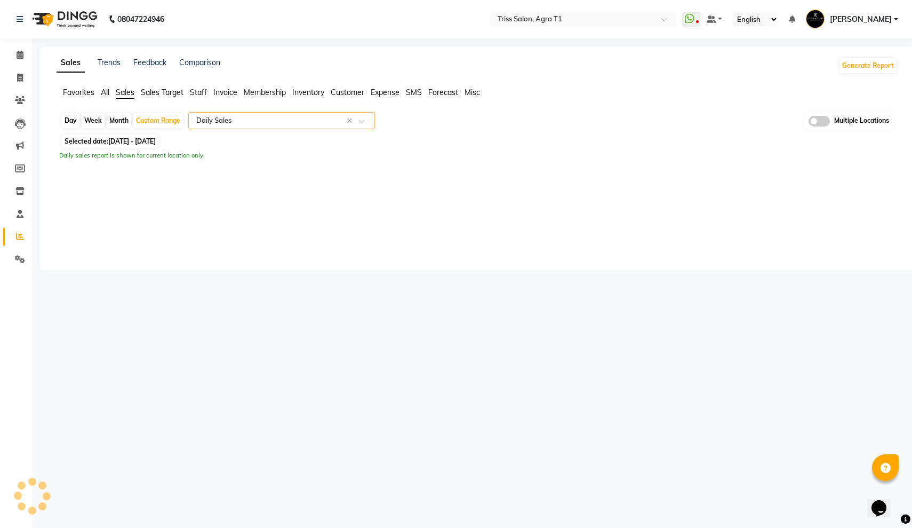
select select "filtered_report"
select select "csv"
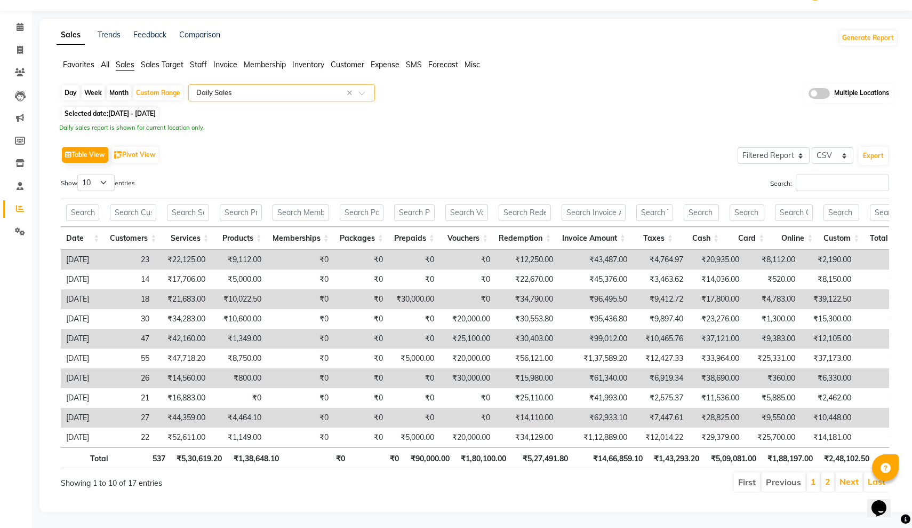
scroll to position [27, 0]
select select "25"
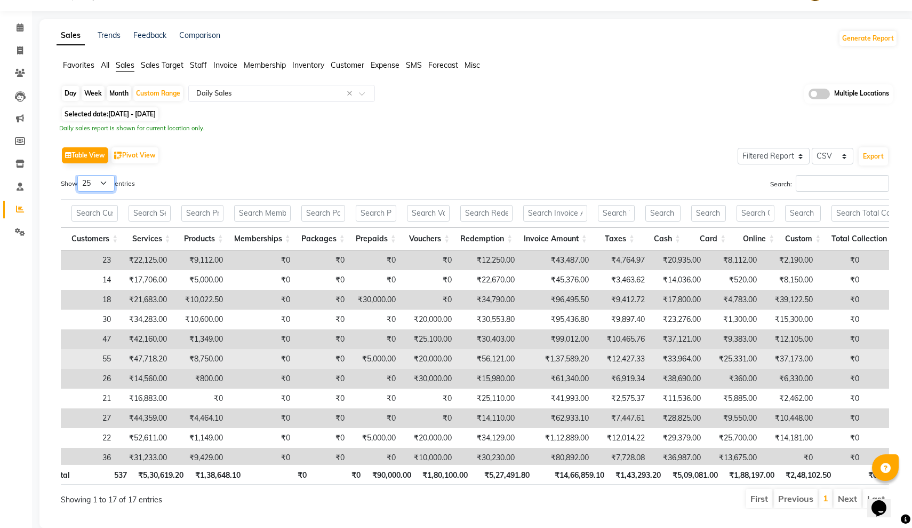
scroll to position [0, 0]
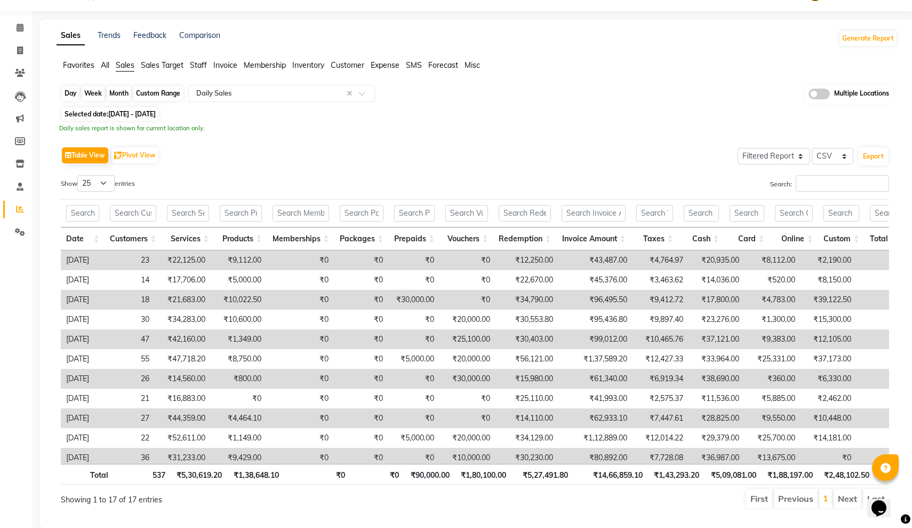
click at [149, 94] on div "Custom Range" at bounding box center [158, 93] width 50 height 15
select select "9"
select select "2024"
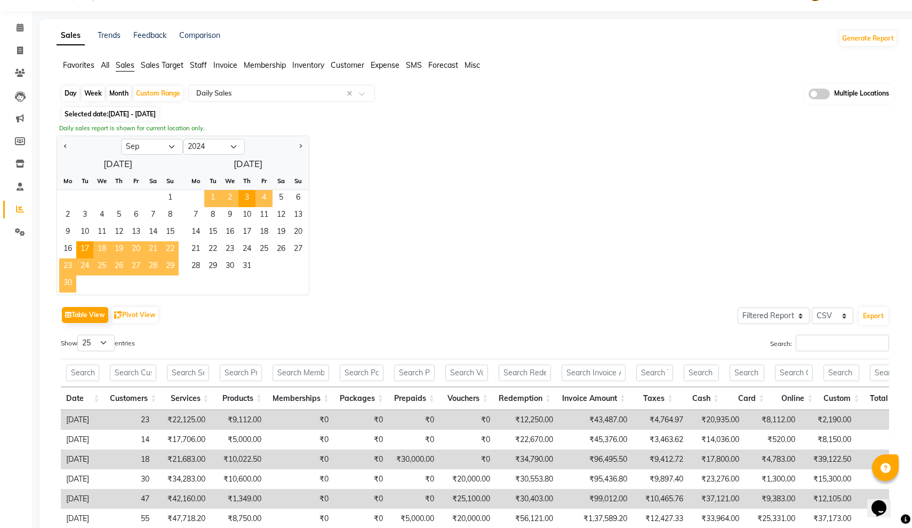
click at [262, 191] on span "4" at bounding box center [264, 198] width 17 height 17
select select "10"
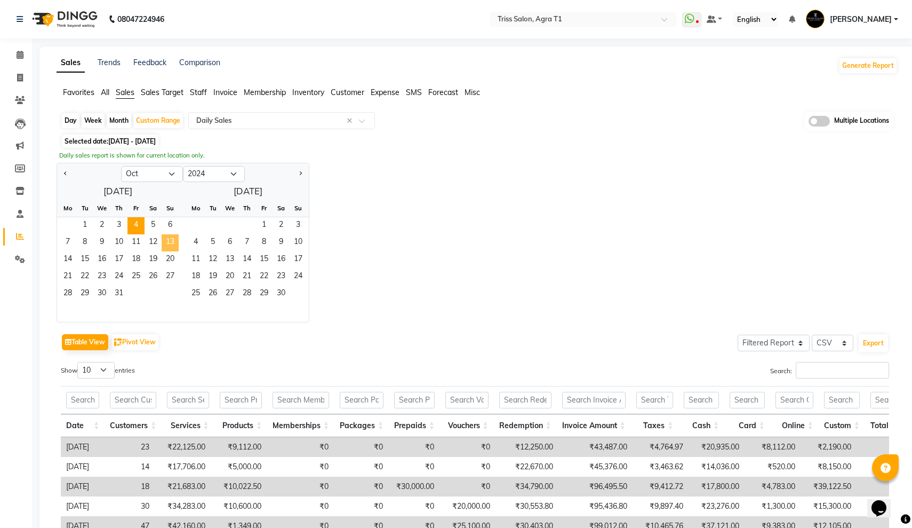
click at [170, 245] on span "13" at bounding box center [170, 242] width 17 height 17
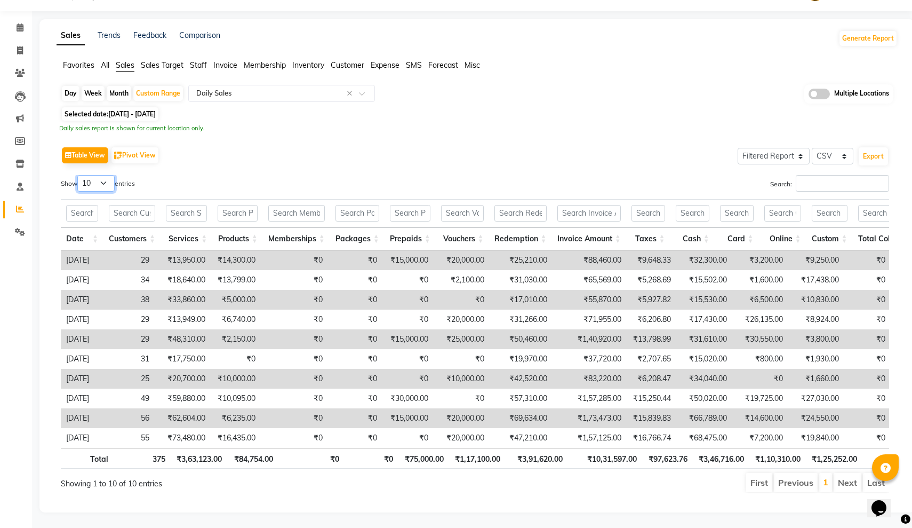
select select "25"
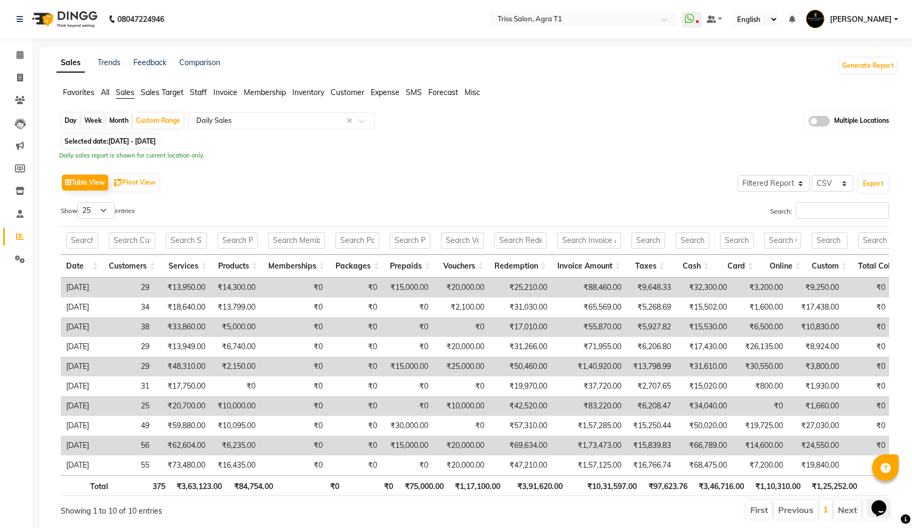
click at [110, 120] on div "Month" at bounding box center [119, 120] width 25 height 15
select select "10"
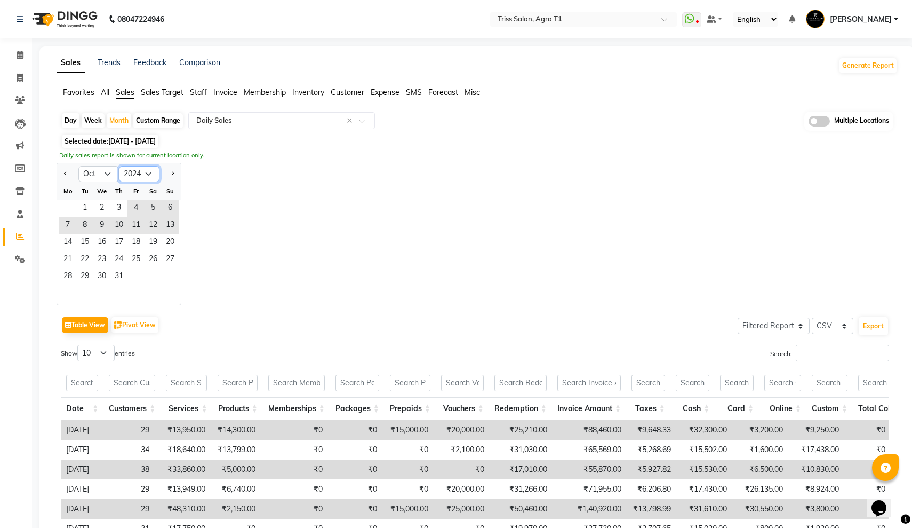
select select "2025"
click at [67, 174] on button "Previous month" at bounding box center [65, 173] width 9 height 17
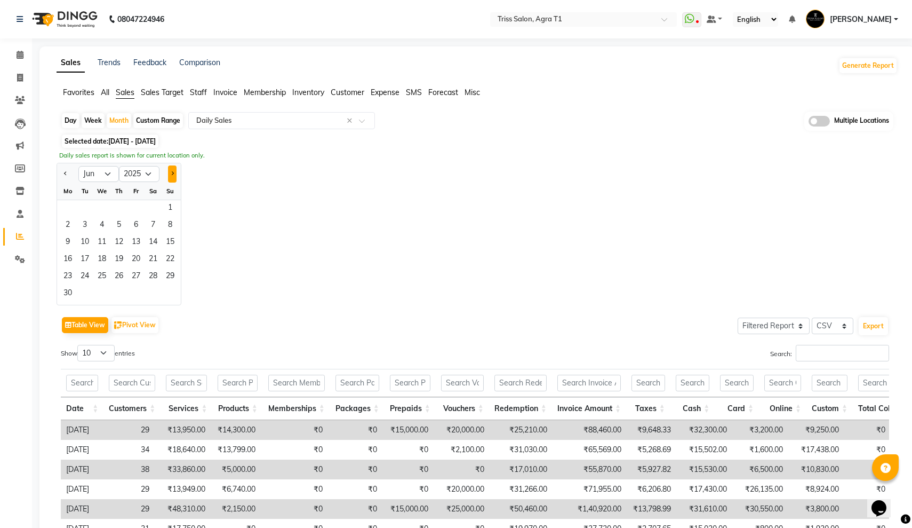
click at [173, 170] on button "Next month" at bounding box center [172, 173] width 9 height 17
select select "7"
click at [87, 208] on span "1" at bounding box center [84, 208] width 17 height 17
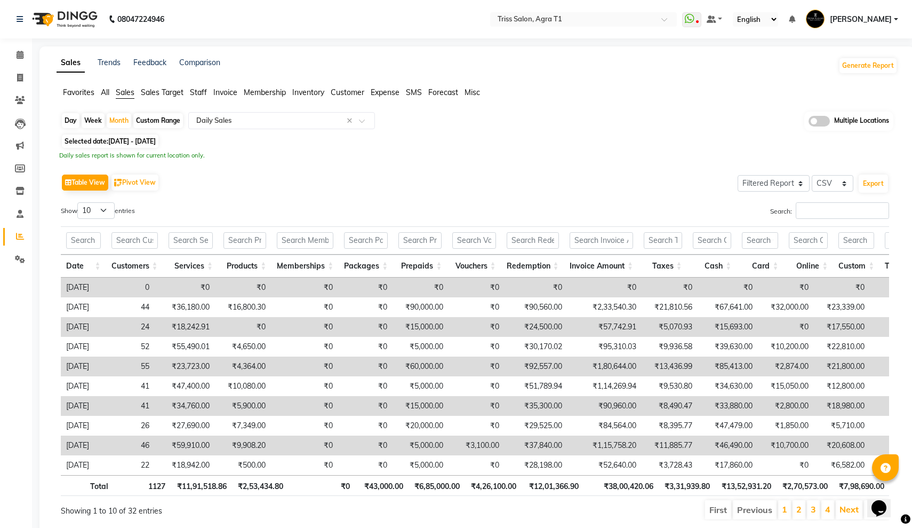
click at [230, 97] on span "Invoice" at bounding box center [225, 92] width 24 height 10
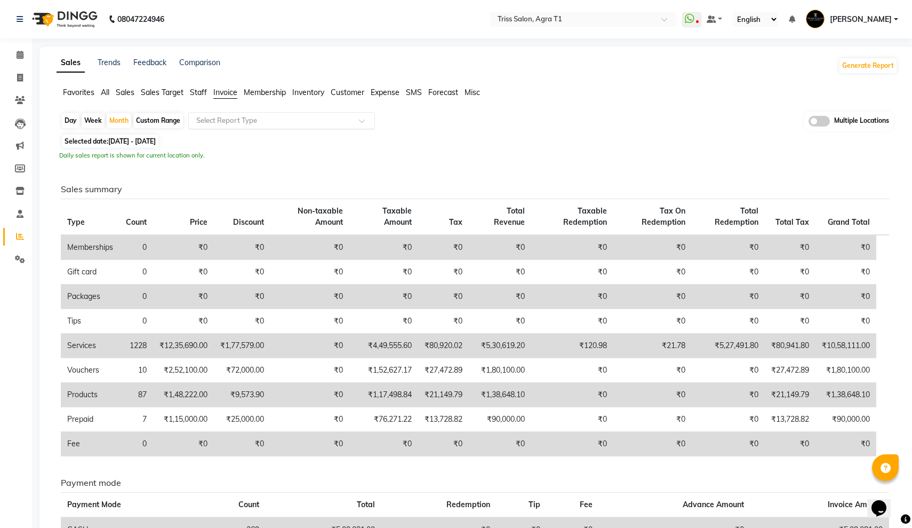
click at [267, 123] on input "text" at bounding box center [271, 120] width 154 height 11
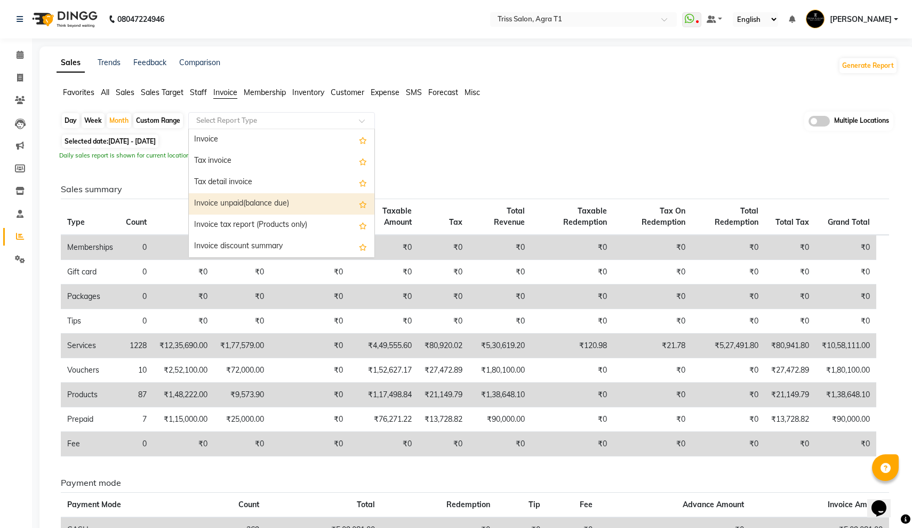
click at [258, 207] on div "Invoice unpaid(balance due)" at bounding box center [282, 203] width 186 height 21
select select "filtered_report"
select select "csv"
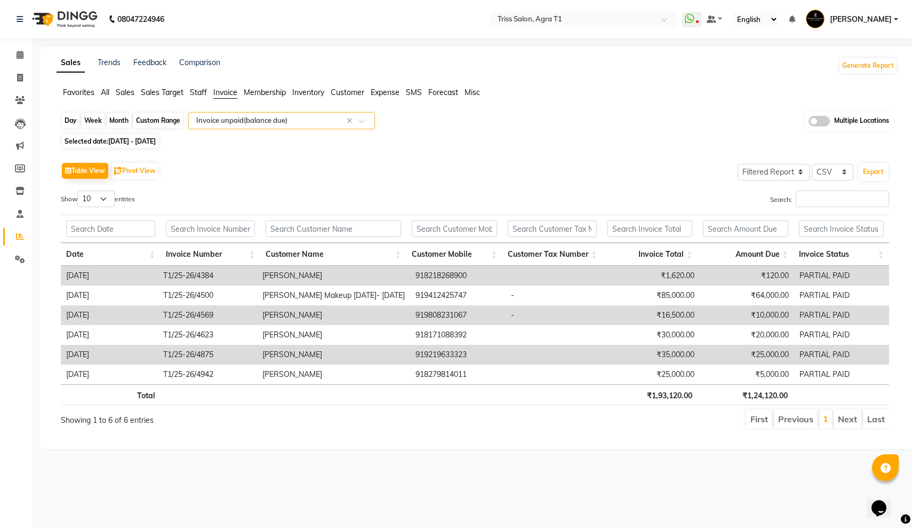
click at [125, 123] on div "Month" at bounding box center [119, 120] width 25 height 15
select select "7"
select select "2025"
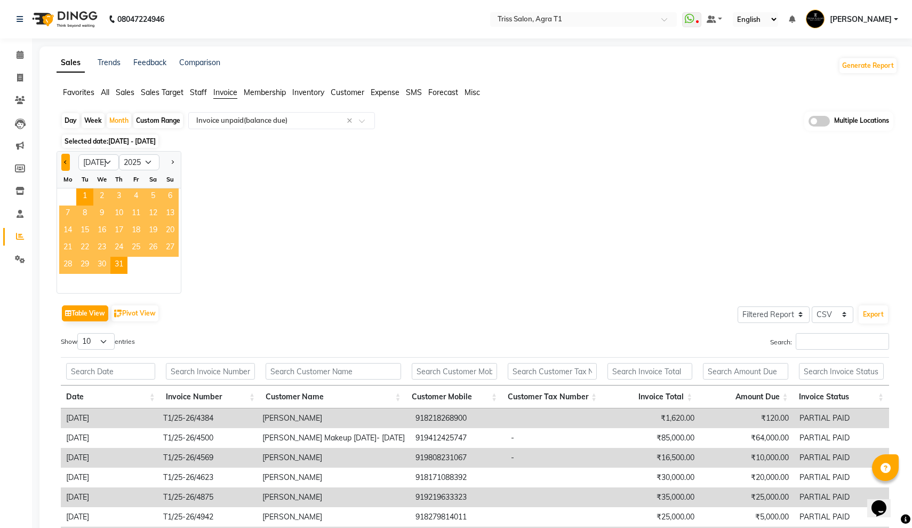
click at [67, 162] on span "Previous month" at bounding box center [66, 161] width 4 height 4
select select "6"
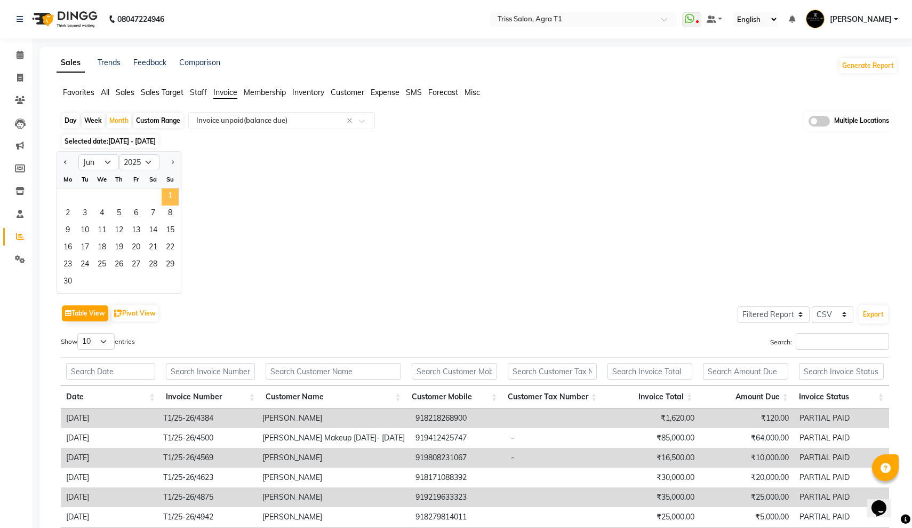
click at [165, 191] on span "1" at bounding box center [170, 196] width 17 height 17
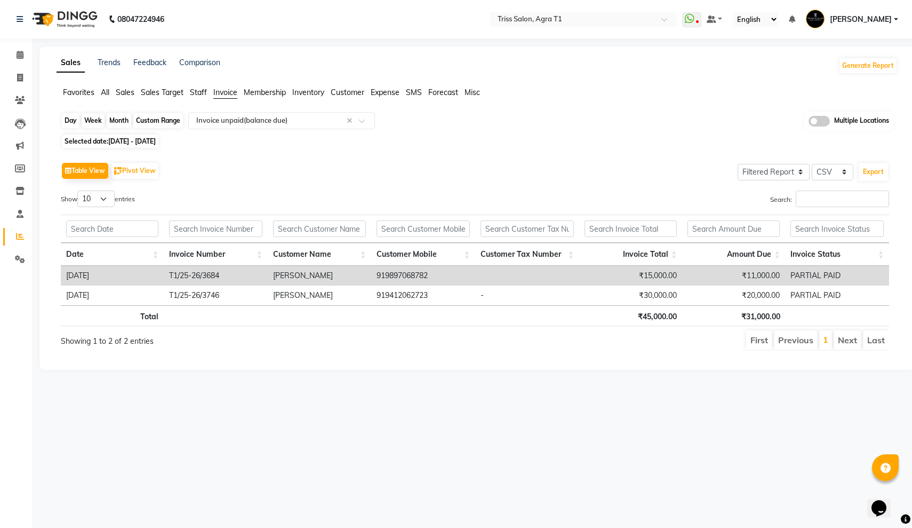
click at [116, 115] on div "Month" at bounding box center [119, 120] width 25 height 15
select select "6"
select select "2025"
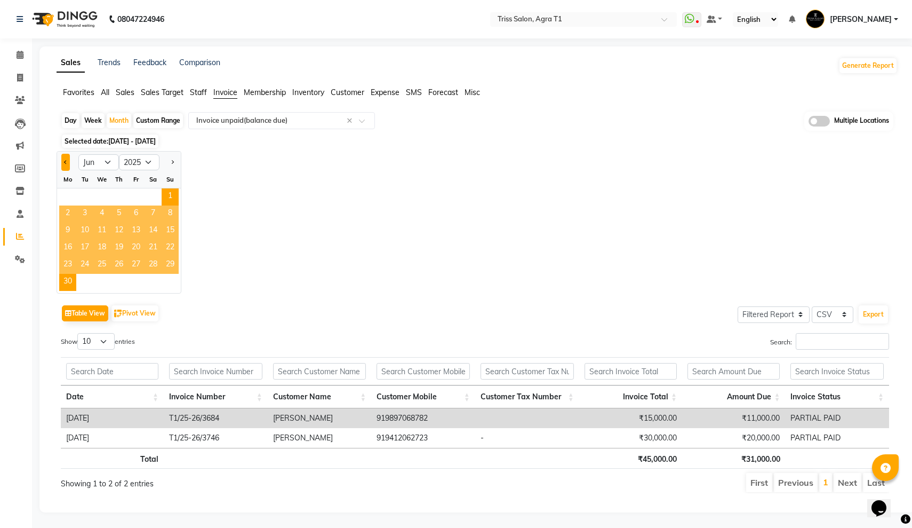
click at [62, 159] on button "Previous month" at bounding box center [65, 162] width 9 height 17
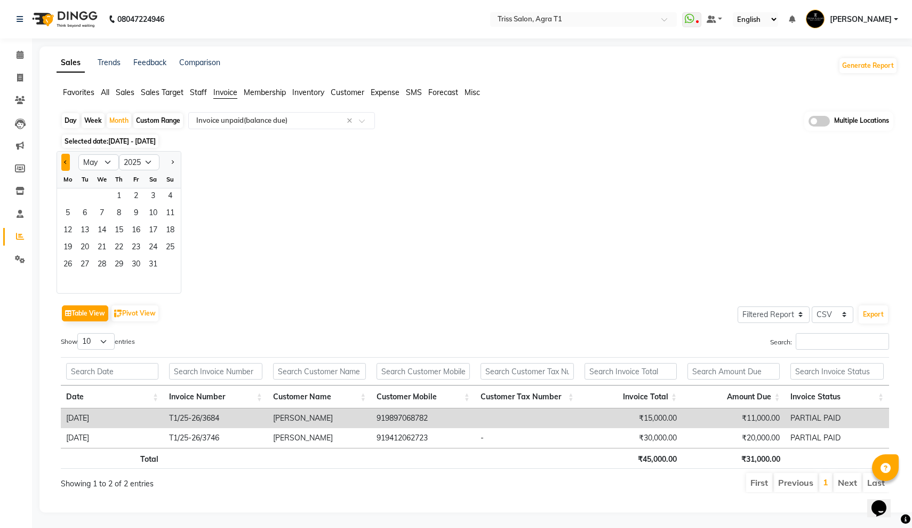
click at [62, 159] on button "Previous month" at bounding box center [65, 162] width 9 height 17
select select "2"
click at [151, 195] on span "1" at bounding box center [153, 196] width 17 height 17
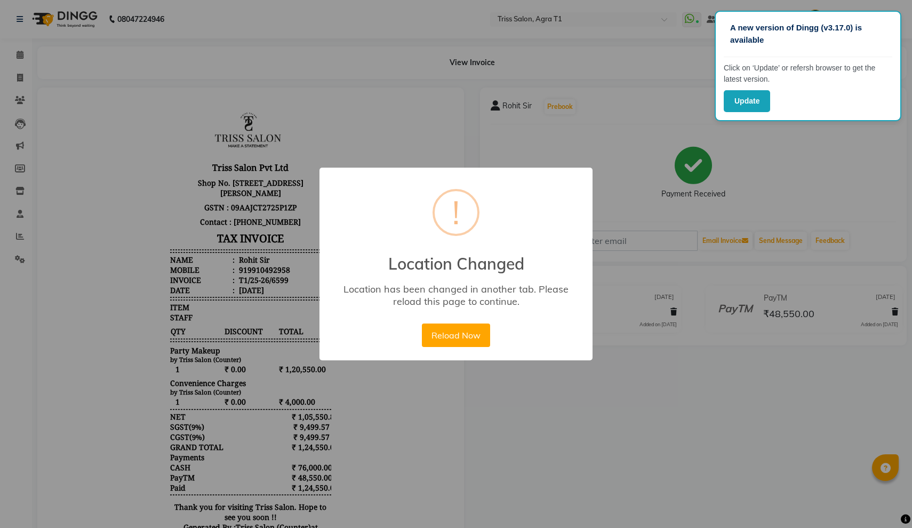
click at [617, 186] on div "× ! Location Changed Location has been changed in another tab. Please reload th…" at bounding box center [456, 264] width 912 height 528
